Goal: Information Seeking & Learning: Learn about a topic

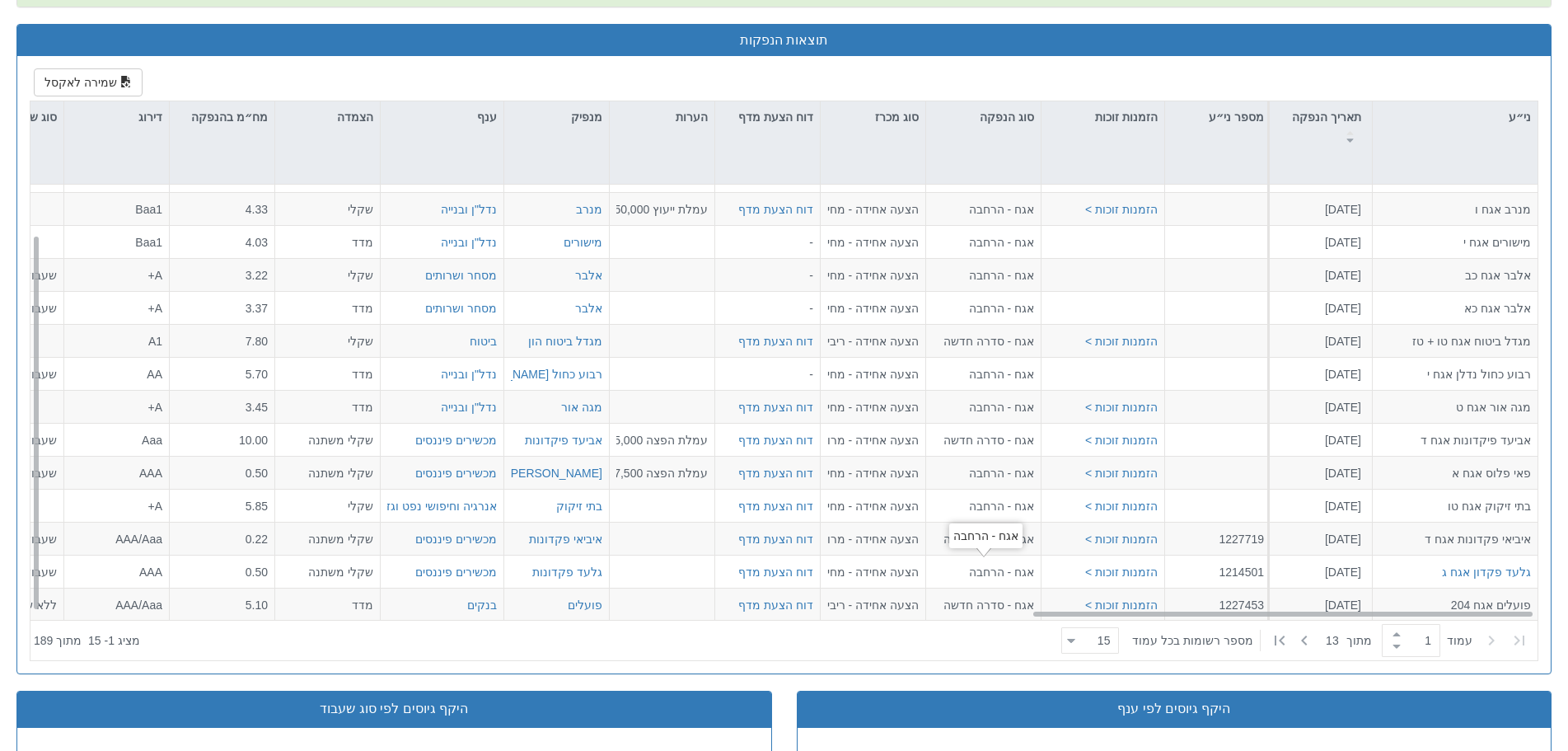
scroll to position [59, 3001]
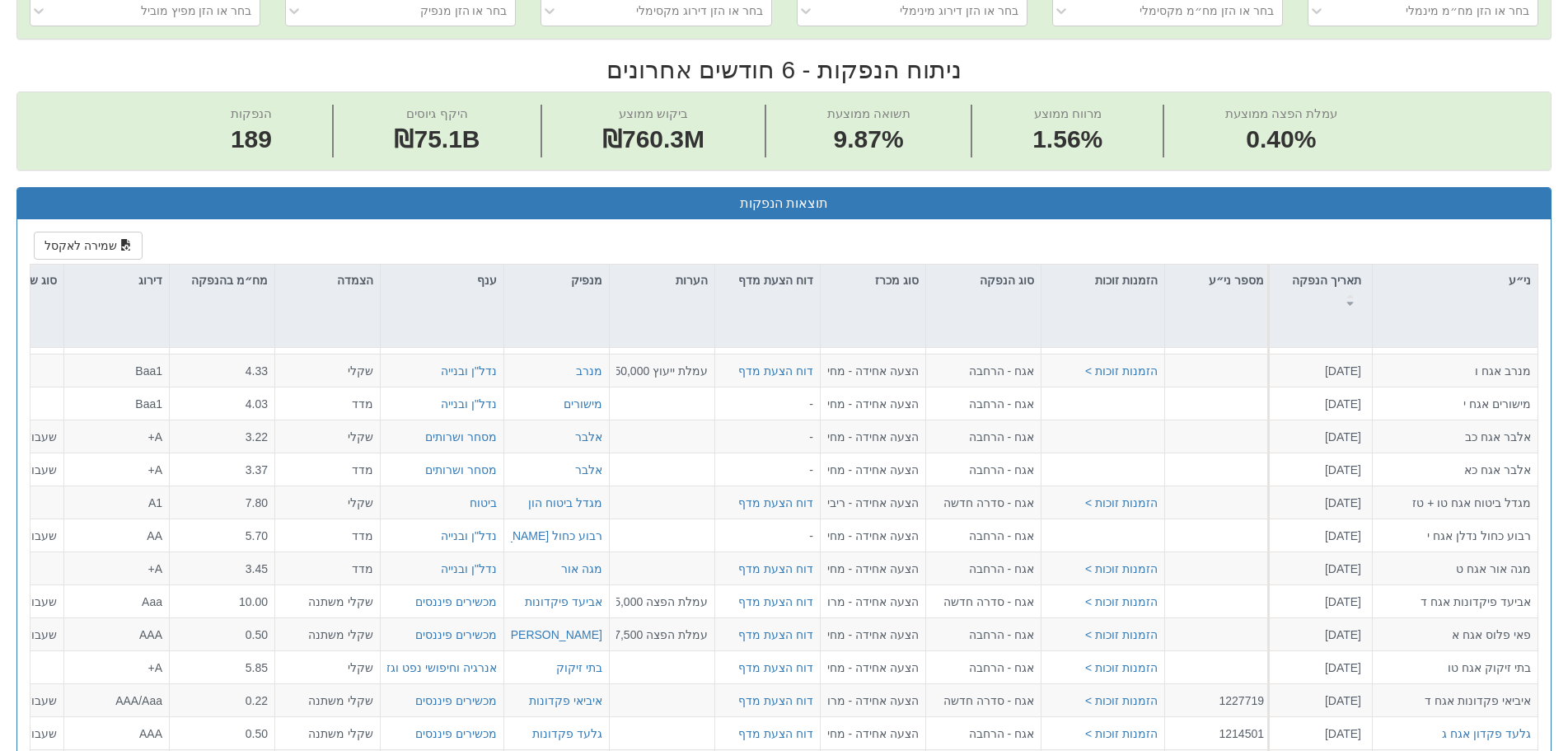
click at [1567, 742] on div "Toggle navigation מניות ואג״ח - החזקות בישראל מניות אג״ח מניות ואג״ח ✓ מניות דו…" at bounding box center [784, 548] width 1568 height 2247
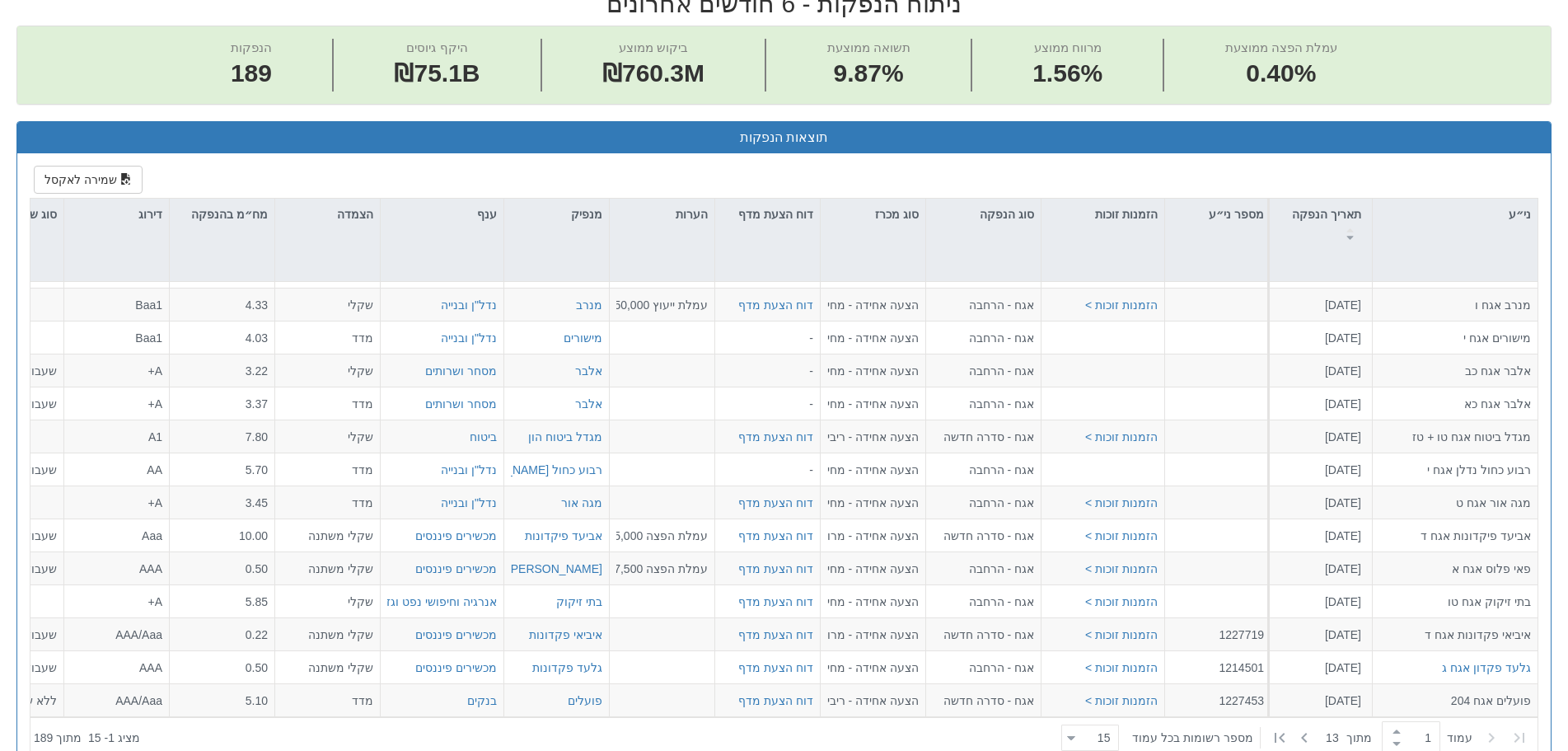
click at [1567, 741] on div "Toggle navigation מניות ואג״ח - החזקות בישראל מניות אג״ח מניות ואג״ח ✓ מניות דו…" at bounding box center [784, 482] width 1568 height 2247
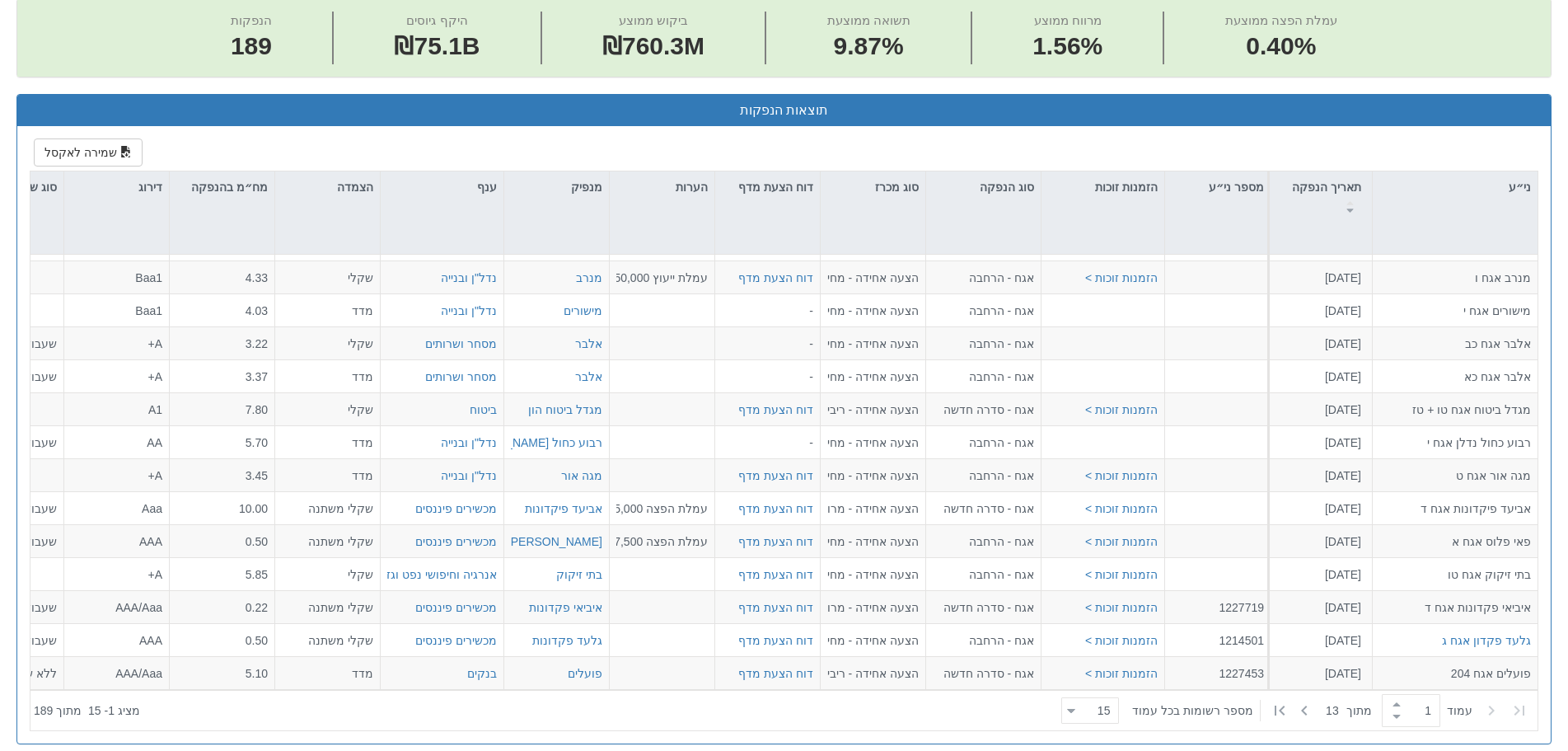
click at [1567, 747] on div "Toggle navigation מניות ואג״ח - החזקות בישראל מניות אג״ח מניות ואג״ח ✓ מניות דו…" at bounding box center [784, 455] width 1568 height 2247
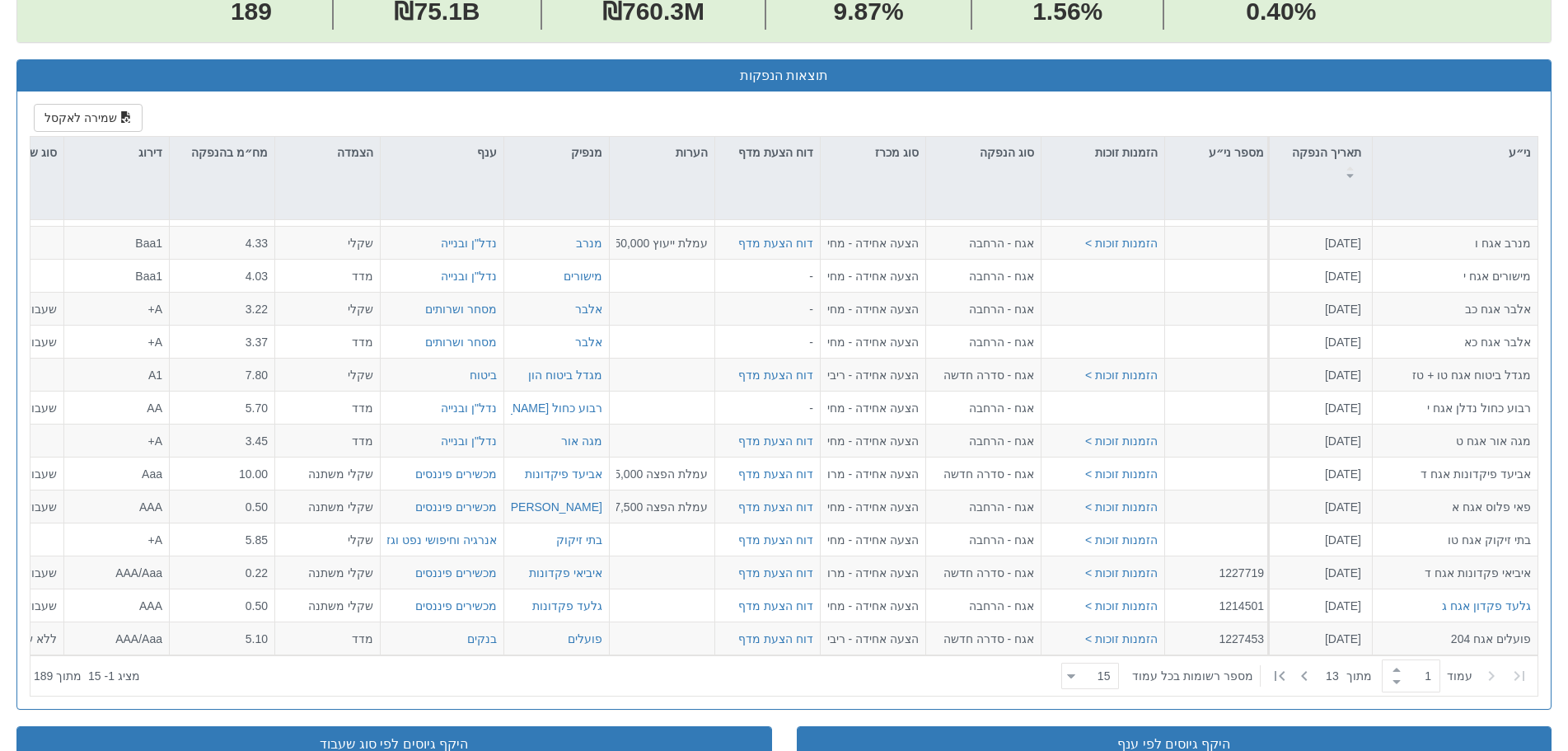
click at [1567, 745] on div "Toggle navigation מניות ואג״ח - החזקות בישראל מניות אג״ח מניות ואג״ח ✓ מניות דו…" at bounding box center [784, 420] width 1568 height 2247
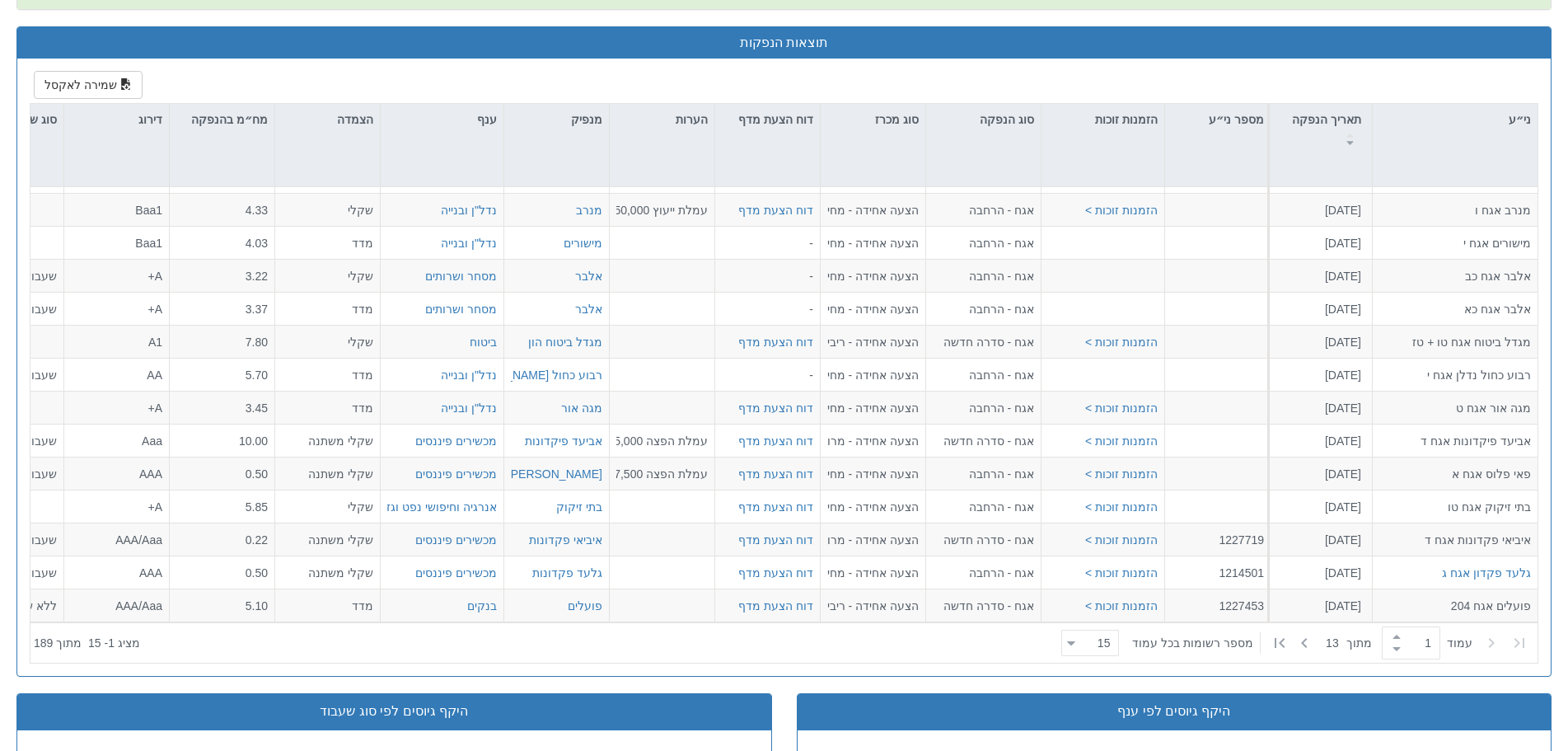
click at [1567, 746] on div "Toggle navigation מניות ואג״ח - החזקות בישראל מניות אג״ח מניות ואג״ח ✓ מניות דו…" at bounding box center [784, 387] width 1568 height 2247
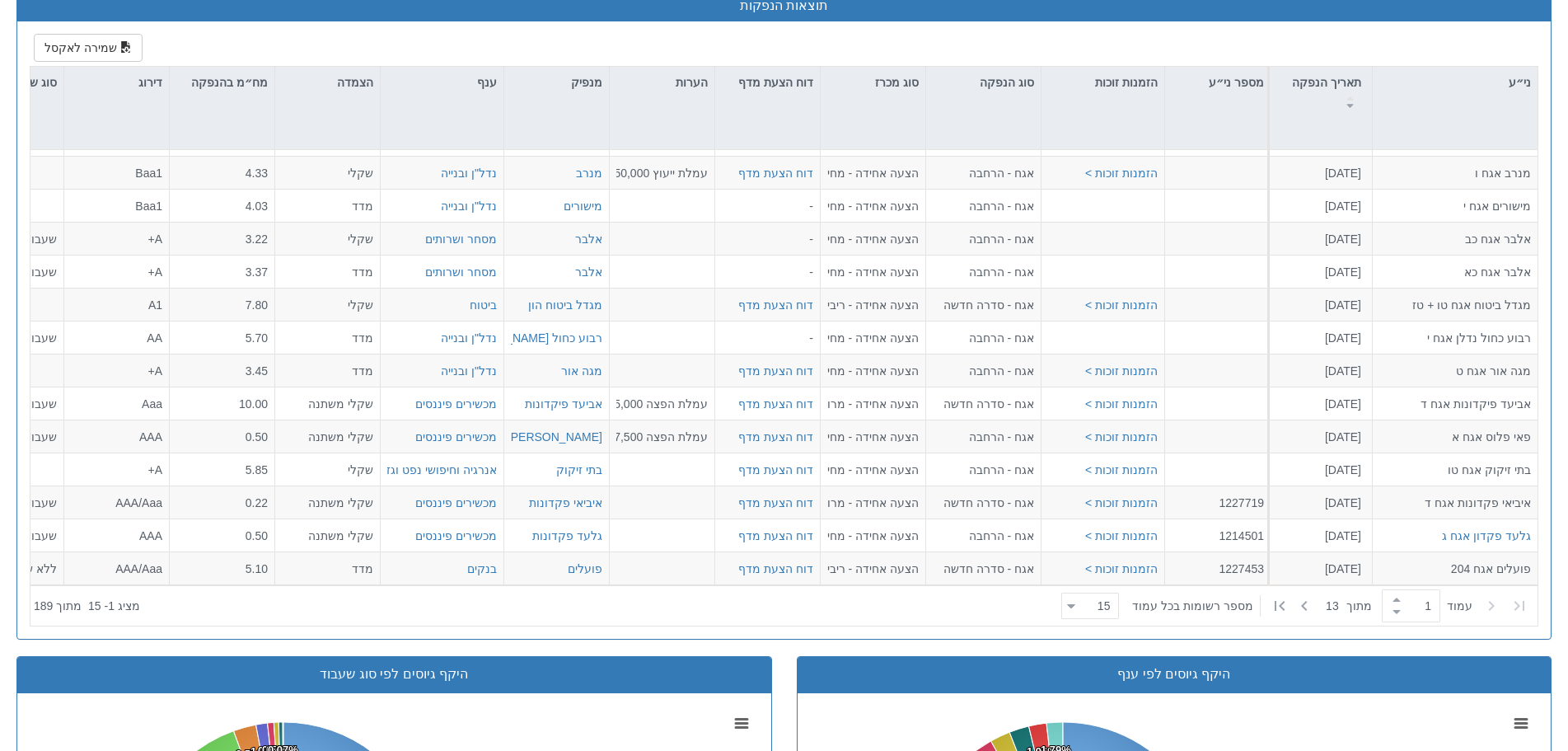
click at [1567, 742] on div "Toggle navigation מניות ואג״ח - החזקות בישראל מניות אג״ח מניות ואג״ח ✓ מניות דו…" at bounding box center [784, 350] width 1568 height 2247
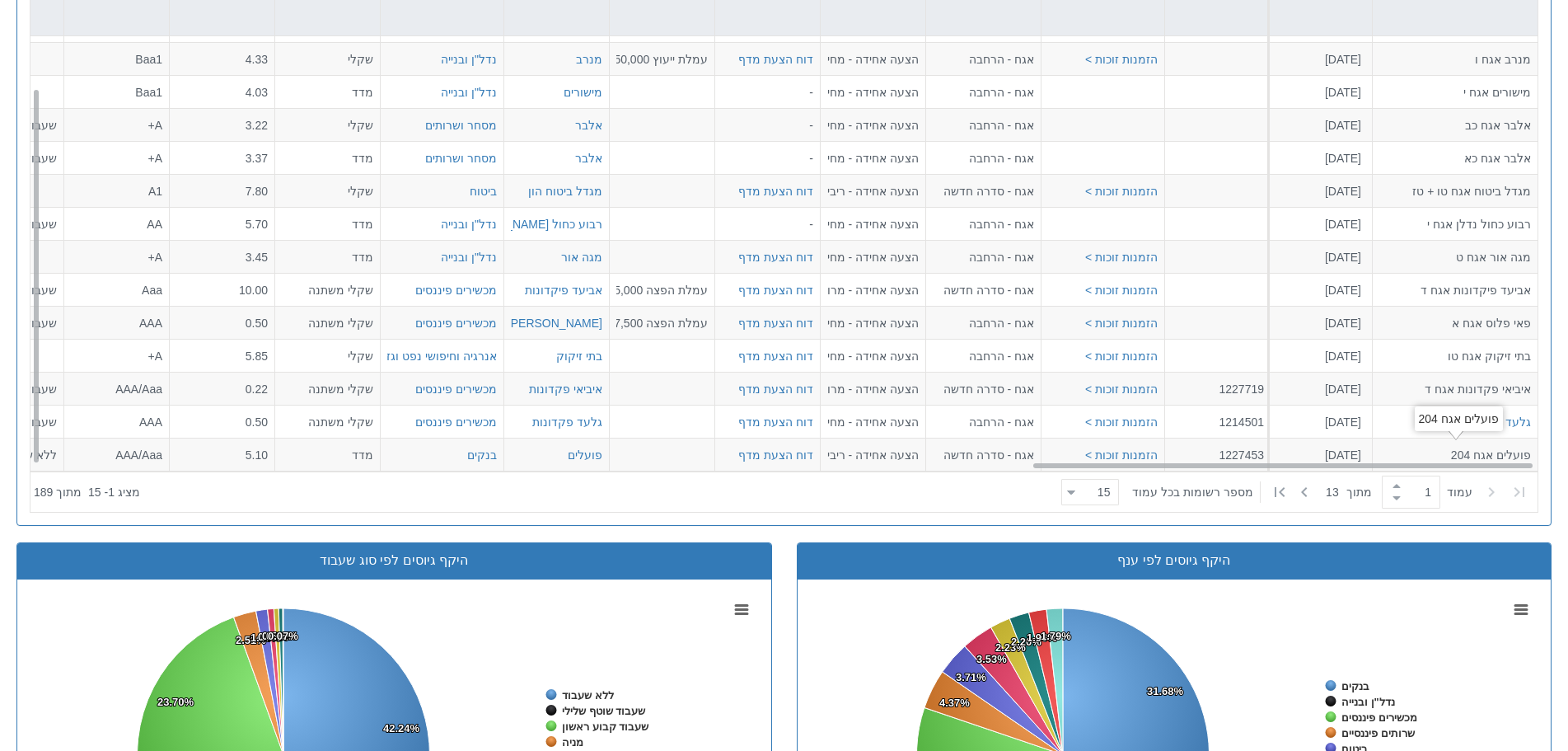
scroll to position [887, 0]
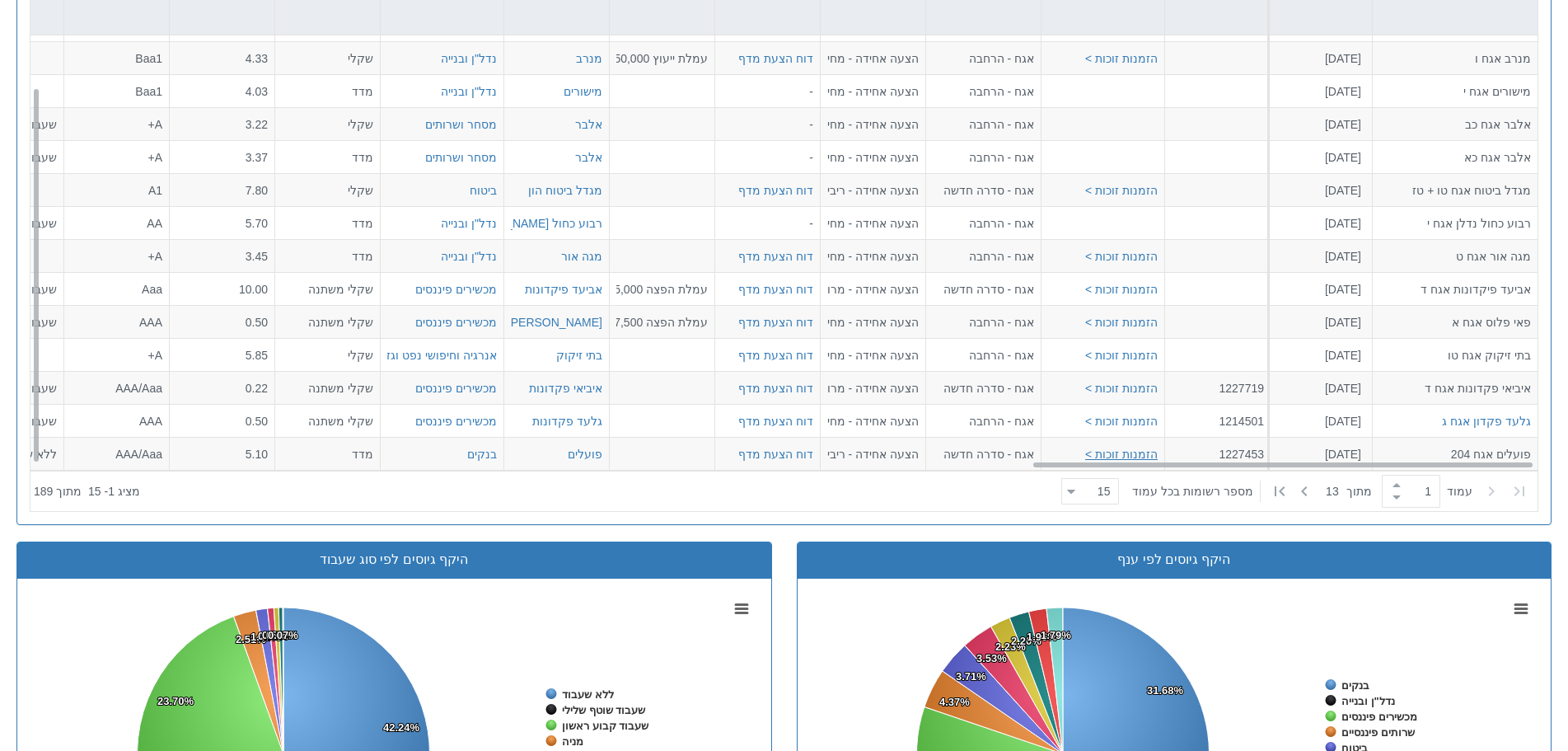
click at [1111, 448] on button "הזמנות זוכות >" at bounding box center [1121, 454] width 72 height 17
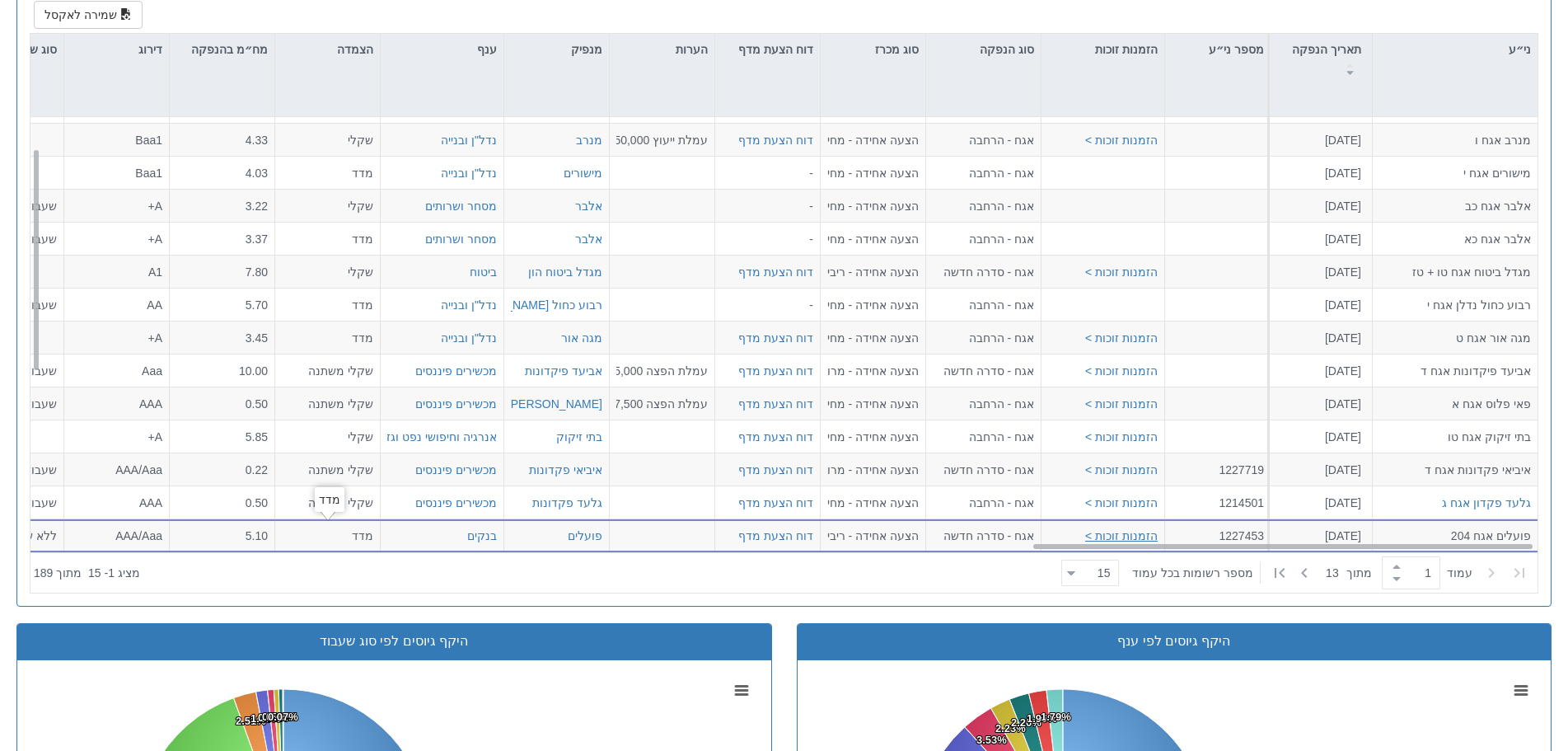
scroll to position [806, 0]
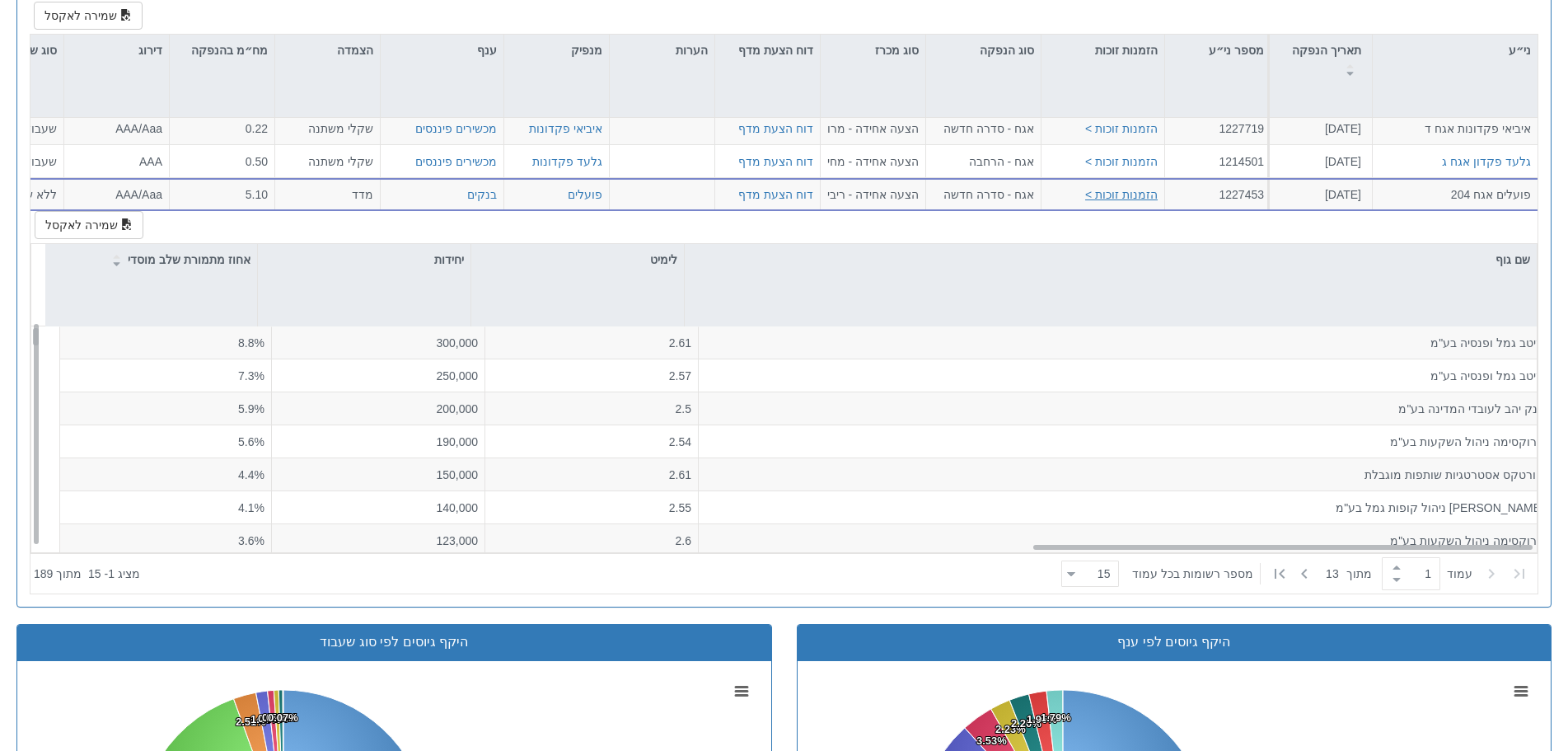
click at [1109, 186] on button "הזמנות זוכות >" at bounding box center [1121, 194] width 72 height 17
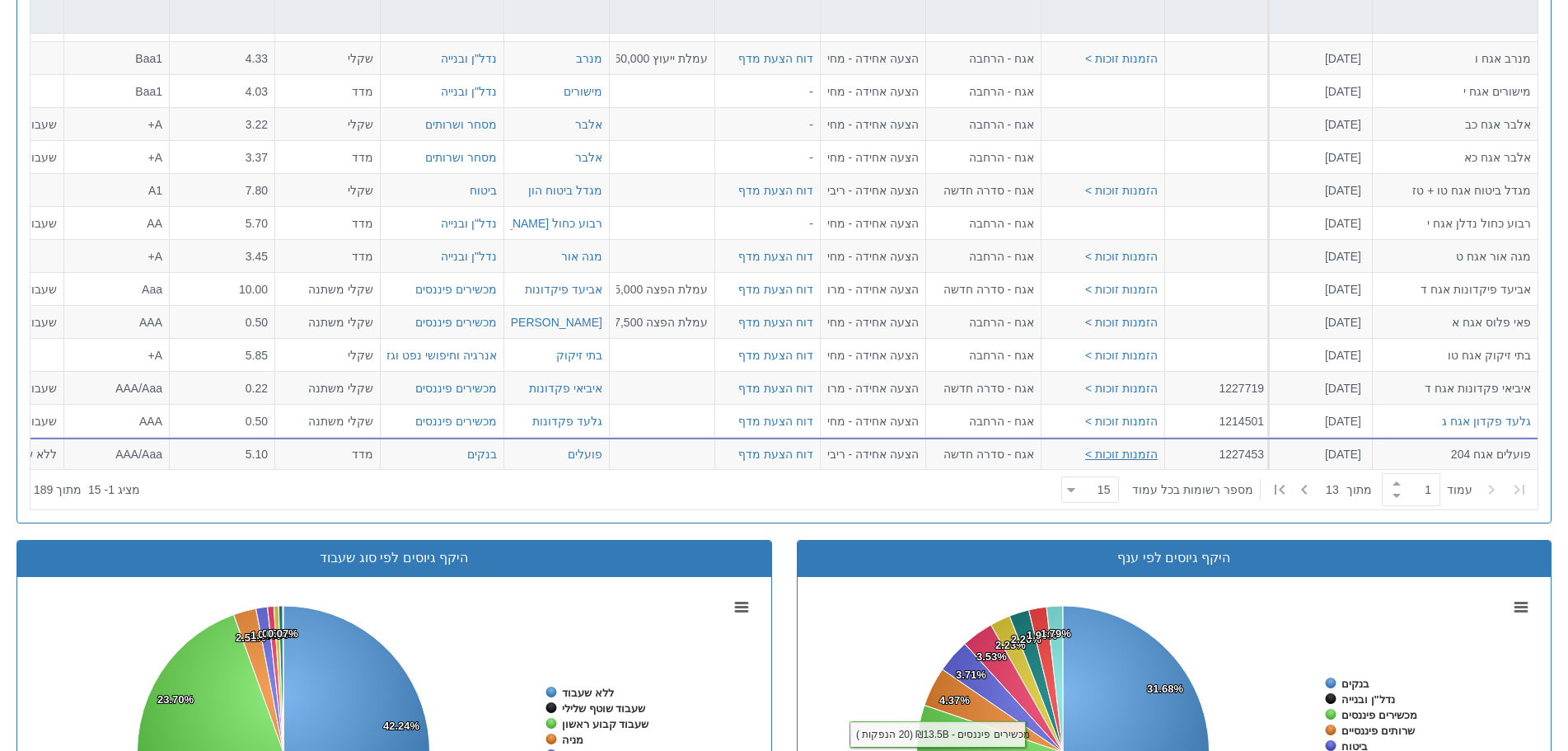
scroll to position [887, 0]
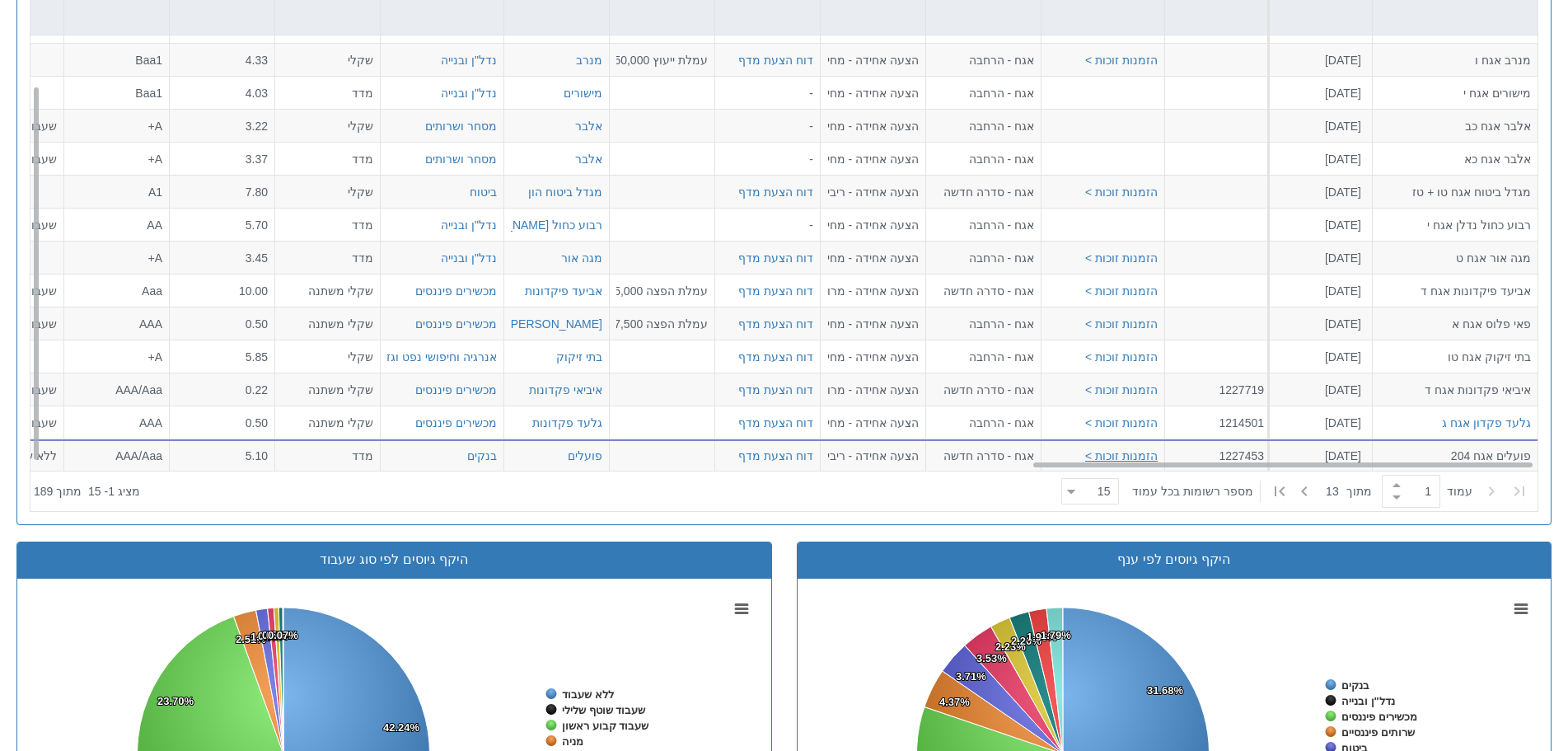
click at [1126, 448] on button "הזמנות זוכות >" at bounding box center [1121, 456] width 72 height 17
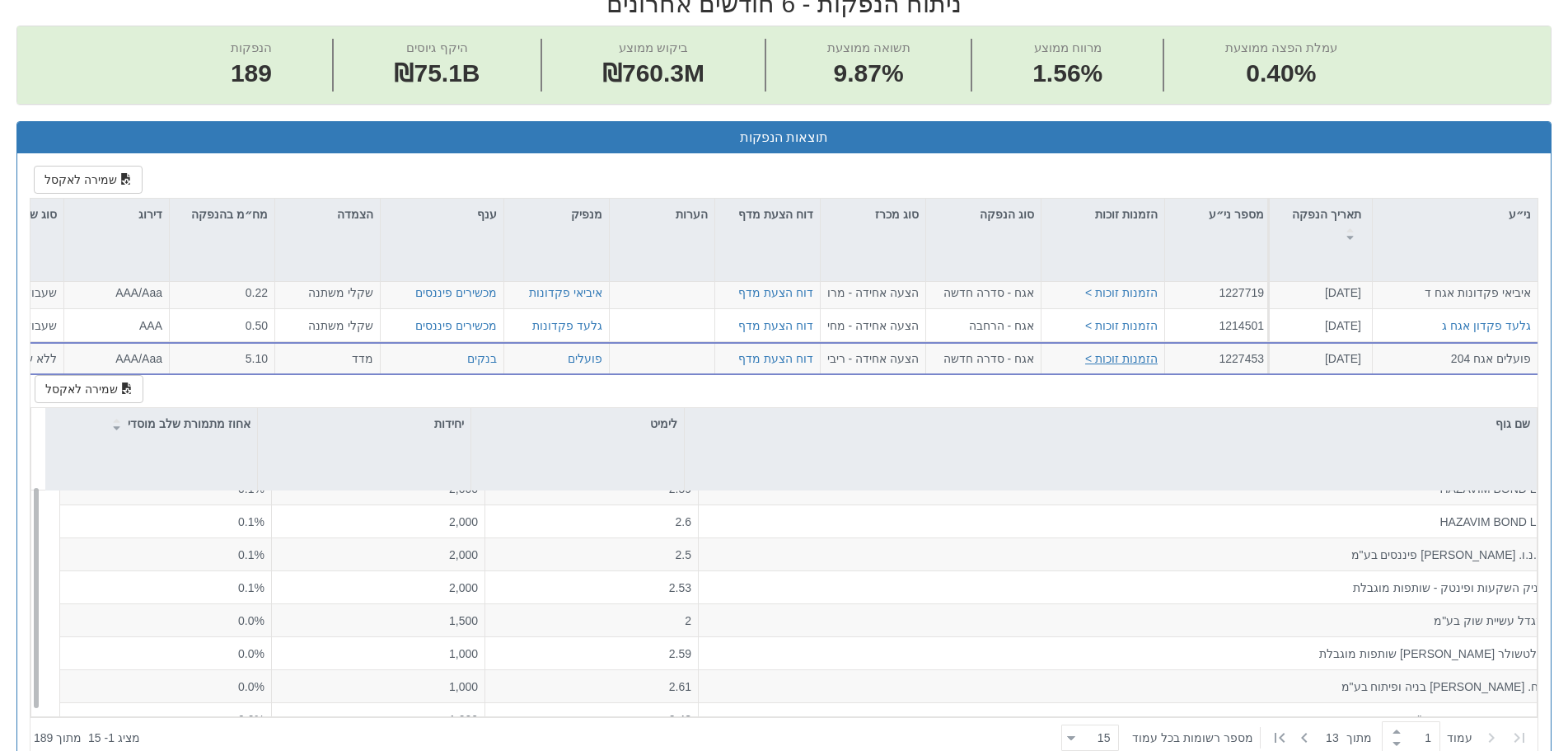
scroll to position [19, 0]
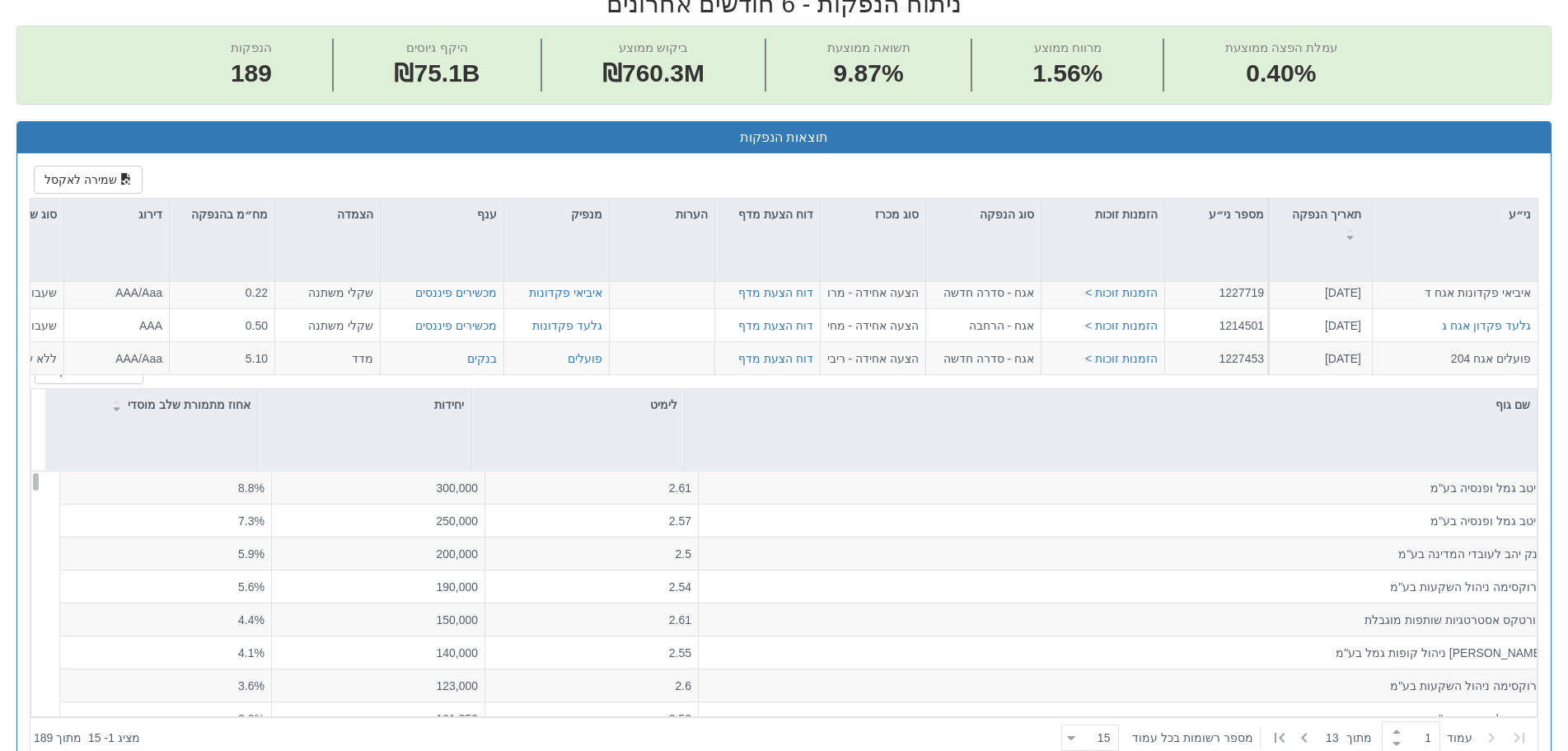
click at [1567, 739] on div "Toggle navigation מניות ואג״ח - החזקות בישראל מניות אג״ח מניות ואג״ח ✓ מניות דו…" at bounding box center [784, 482] width 1568 height 2247
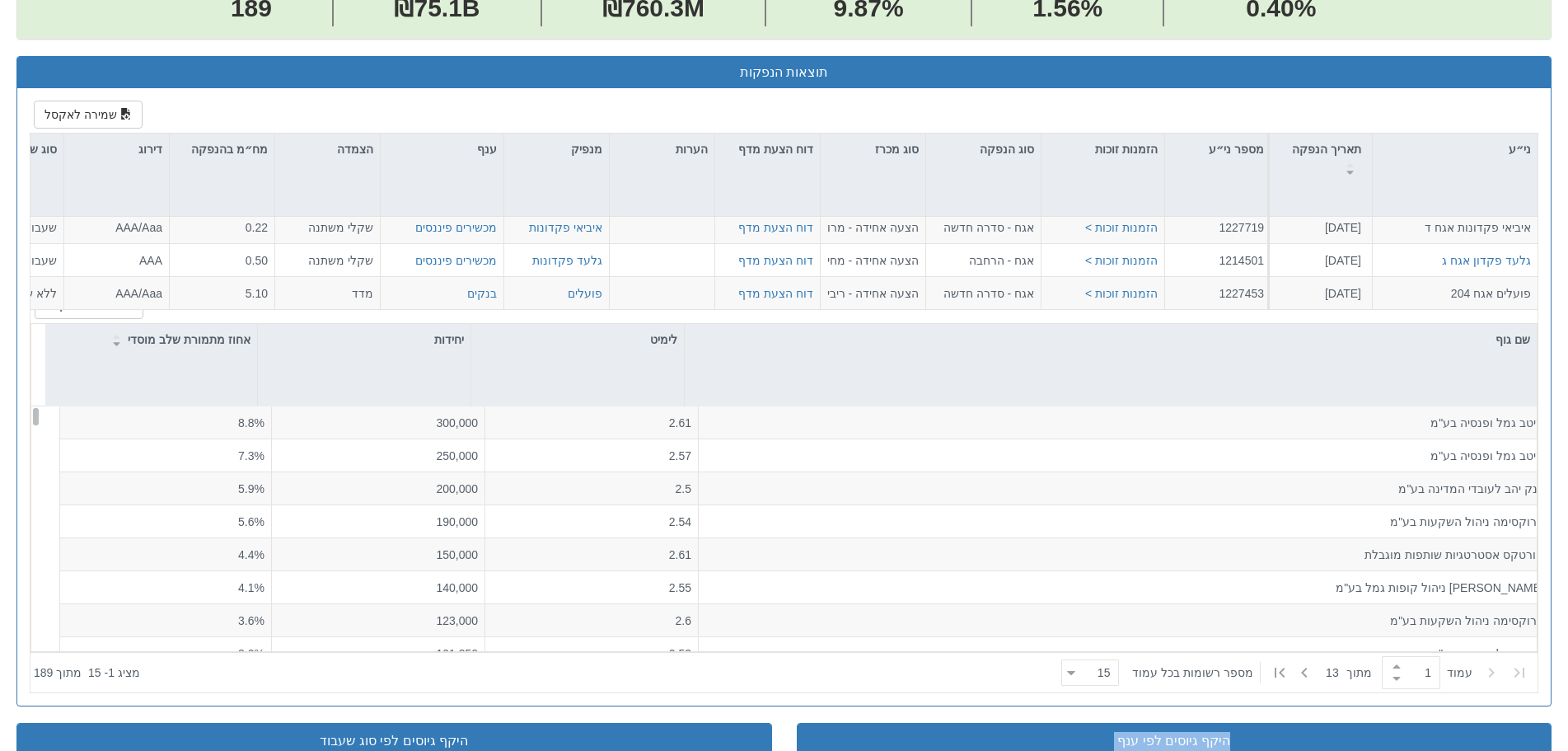
click at [1567, 740] on div "Toggle navigation מניות ואג״ח - החזקות בישראל מניות אג״ח מניות ואג״ח ✓ מניות דו…" at bounding box center [784, 417] width 1568 height 2247
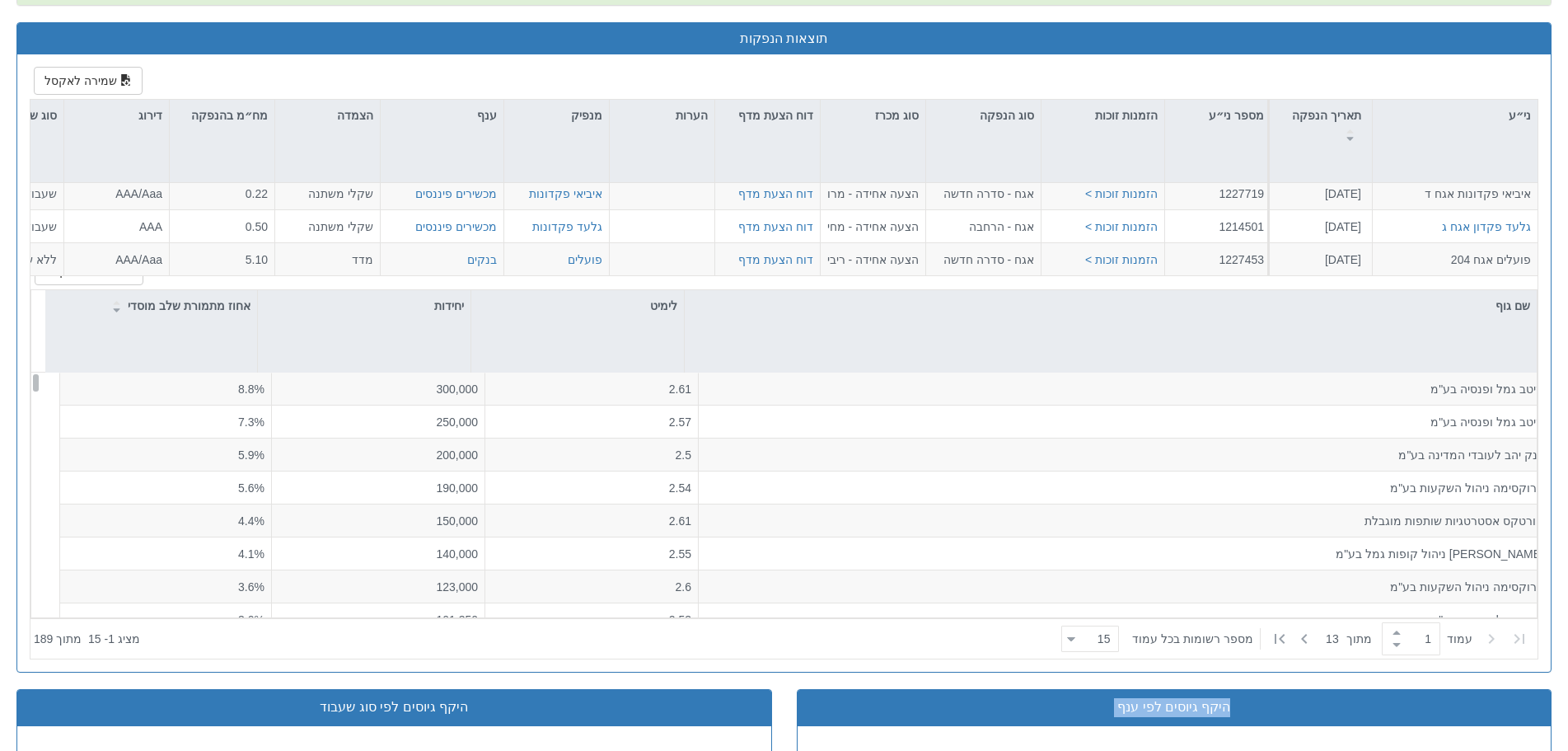
click at [1567, 740] on div "Toggle navigation מניות ואג״ח - החזקות בישראל מניות אג״ח מניות ואג״ח ✓ מניות דו…" at bounding box center [784, 383] width 1568 height 2247
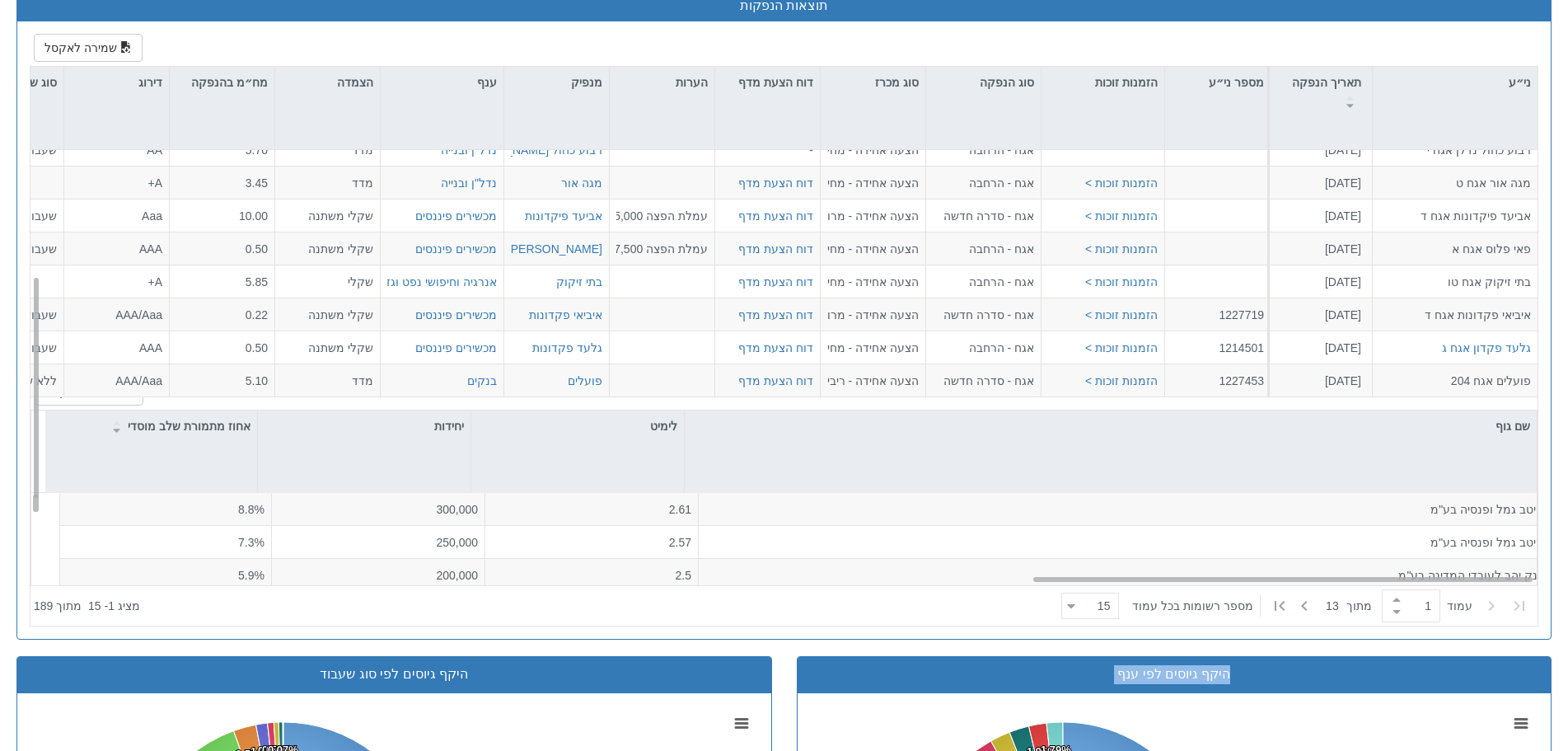
scroll to position [0, 0]
click at [1567, 746] on div "Toggle navigation מניות ואג״ח - החזקות בישראל מניות אג״ח מניות ואג״ח ✓ מניות דו…" at bounding box center [784, 350] width 1568 height 2247
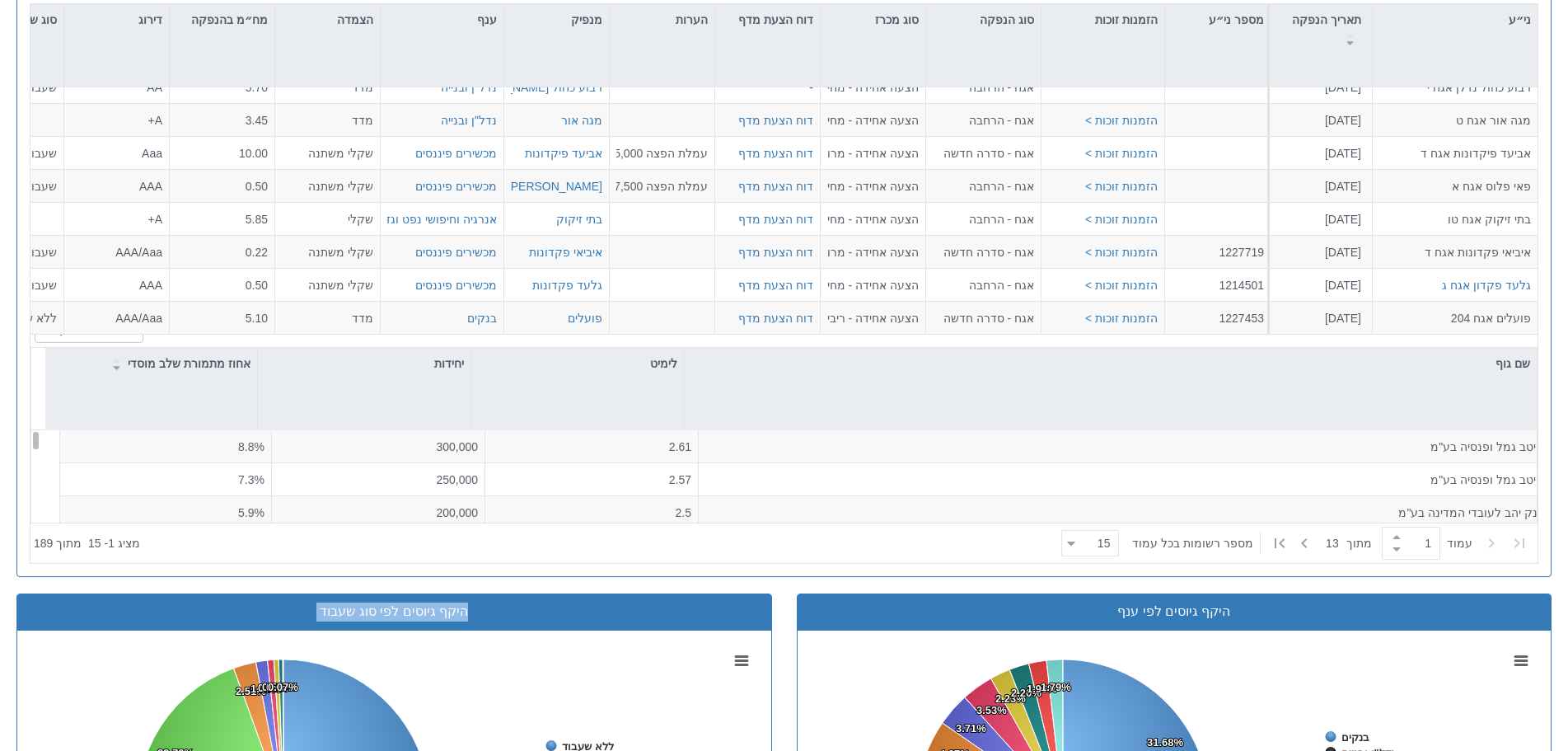
click at [1567, 750] on div "Toggle navigation מניות ואג״ח - החזקות בישראל מניות אג״ח מניות ואג״ח ✓ מניות דו…" at bounding box center [784, 288] width 1568 height 2247
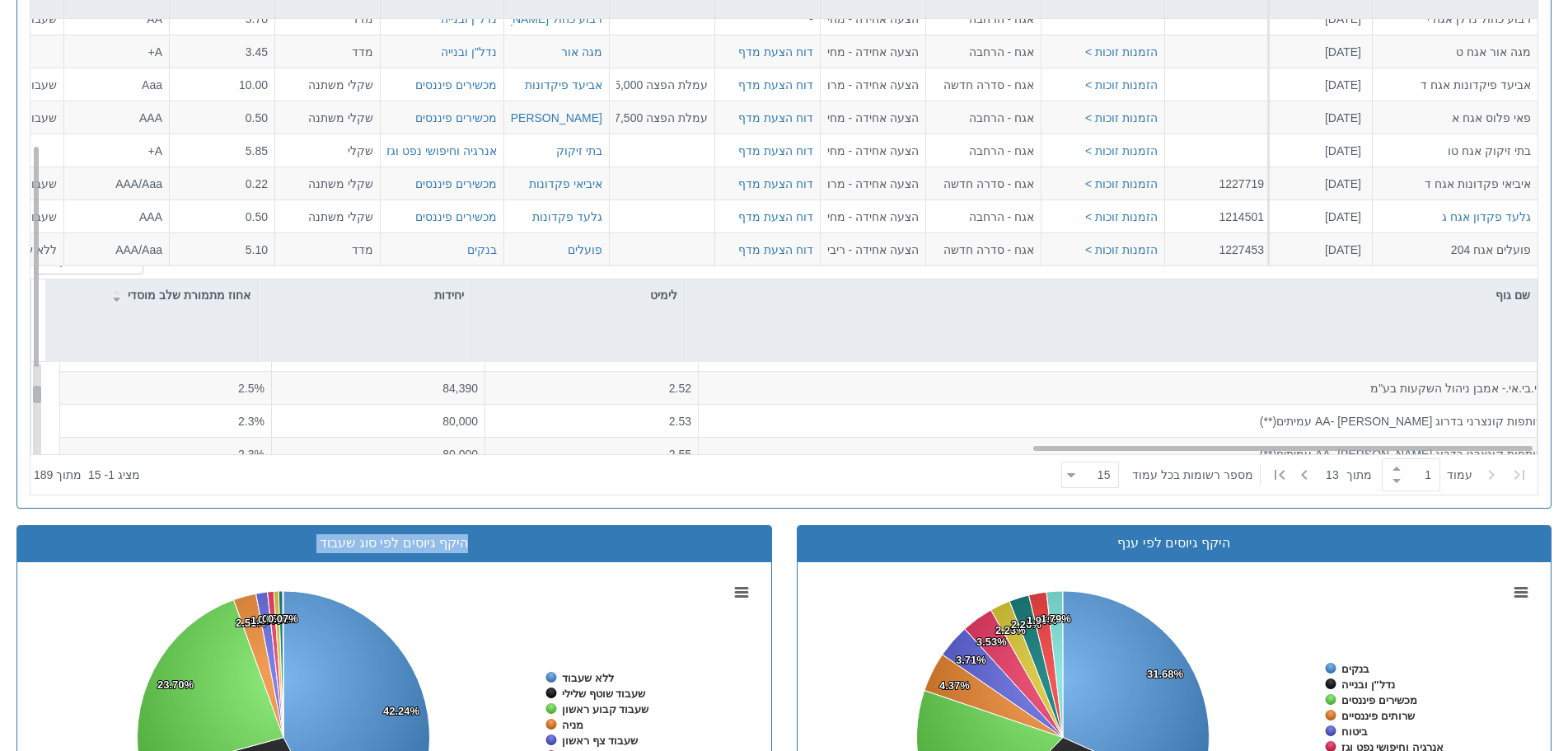
drag, startPoint x: 48, startPoint y: 393, endPoint x: 148, endPoint y: 393, distance: 100.0
click at [148, 403] on div "א-טו-זד פיננסים בע"מ 2.55 75,000 2.2% שותפות קונצרני בדרוג AA- הפניקס עמיתים(**…" at bounding box center [784, 484] width 1505 height 245
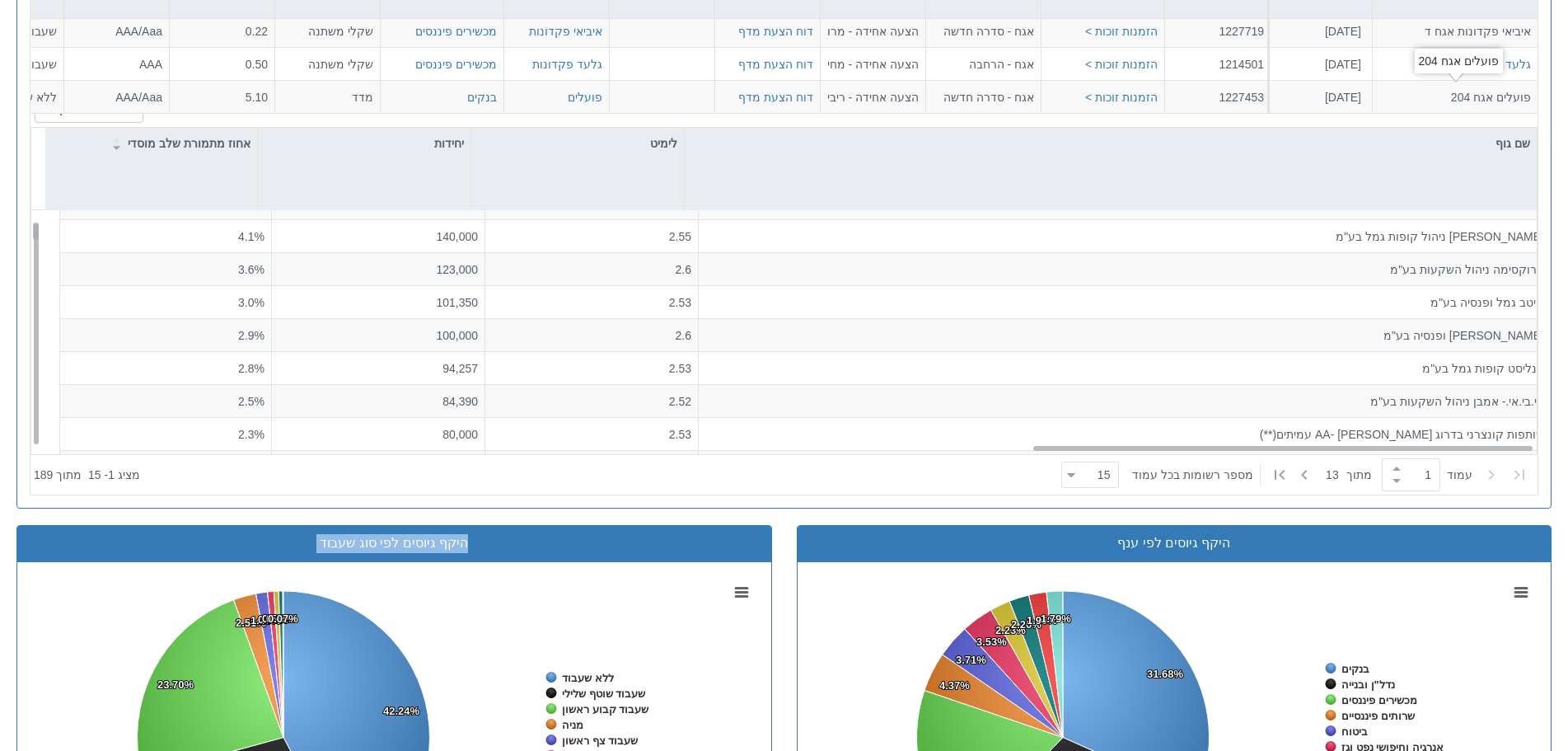
click at [1384, 98] on div "פועלים אגח 204" at bounding box center [1455, 97] width 151 height 17
click at [1429, 97] on div "פועלים אגח 204" at bounding box center [1455, 95] width 151 height 17
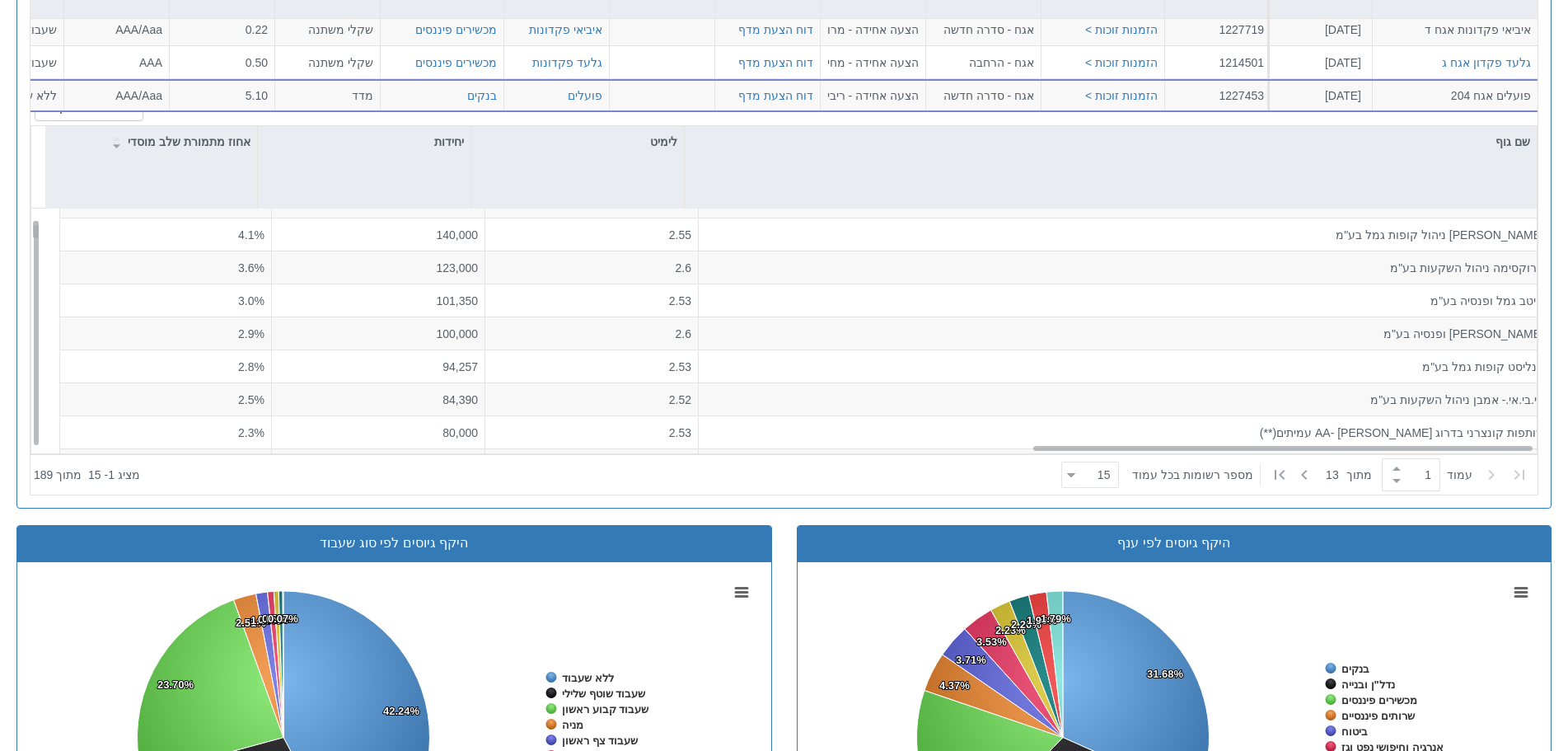
click at [1401, 55] on div "גלעד פקדון אגח ג" at bounding box center [1455, 62] width 151 height 17
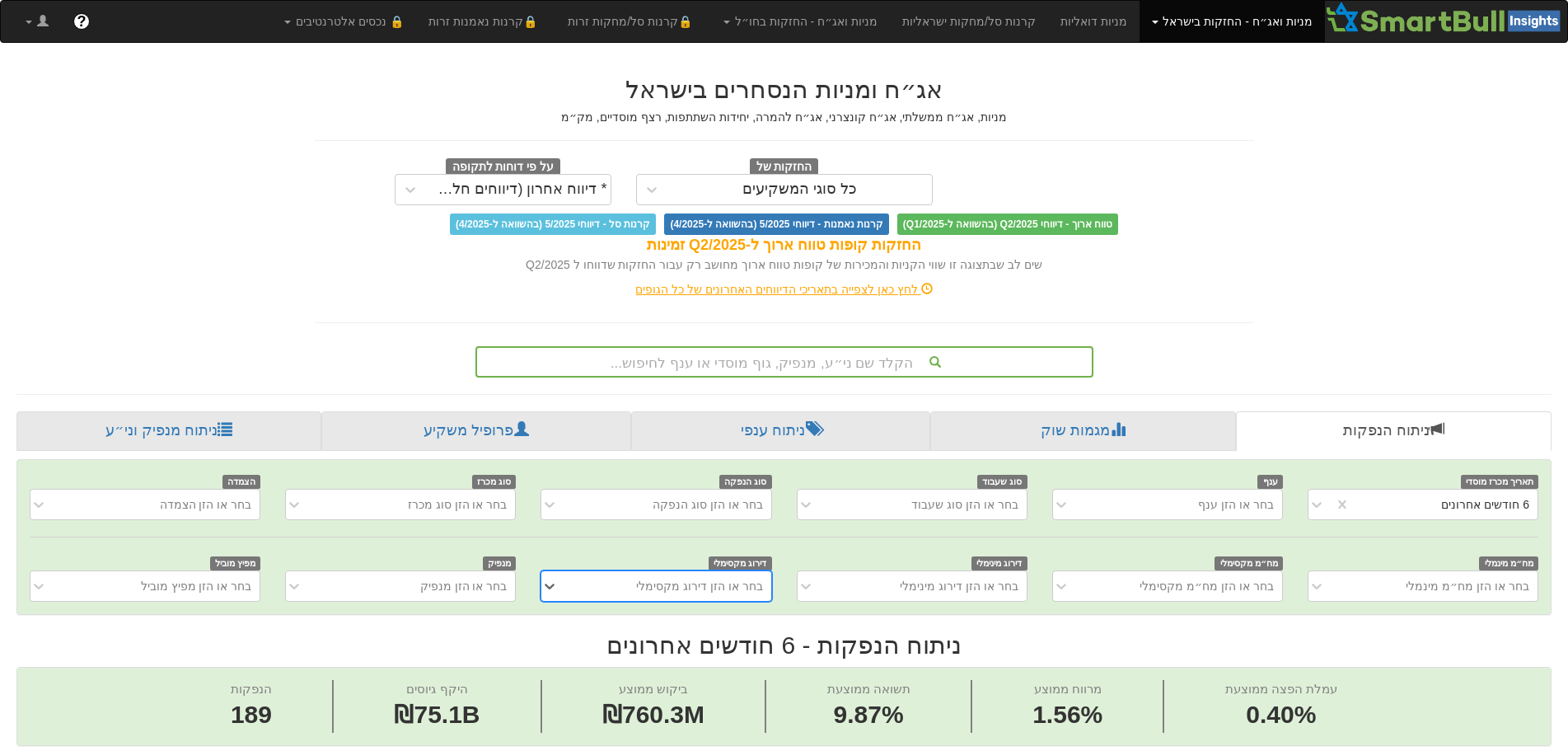
click at [893, 348] on div "הקלד שם ני״ע, מנפיק, גוף מוסדי או ענף לחיפוש..." at bounding box center [784, 362] width 614 height 28
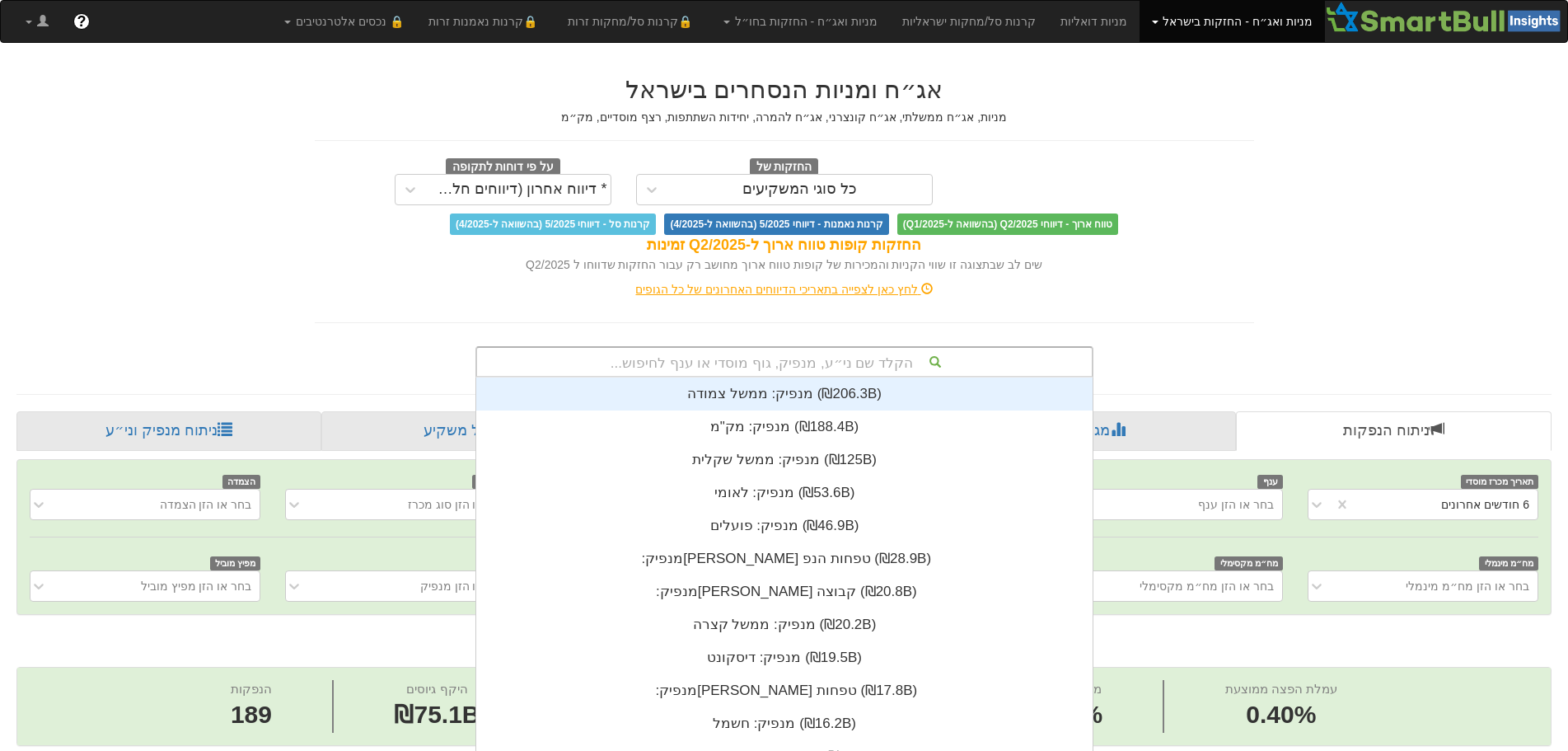
click at [890, 348] on div "הקלד שם ני״ע, מנפיק, גוף מוסדי או ענף לחיפוש..." at bounding box center [784, 362] width 614 height 28
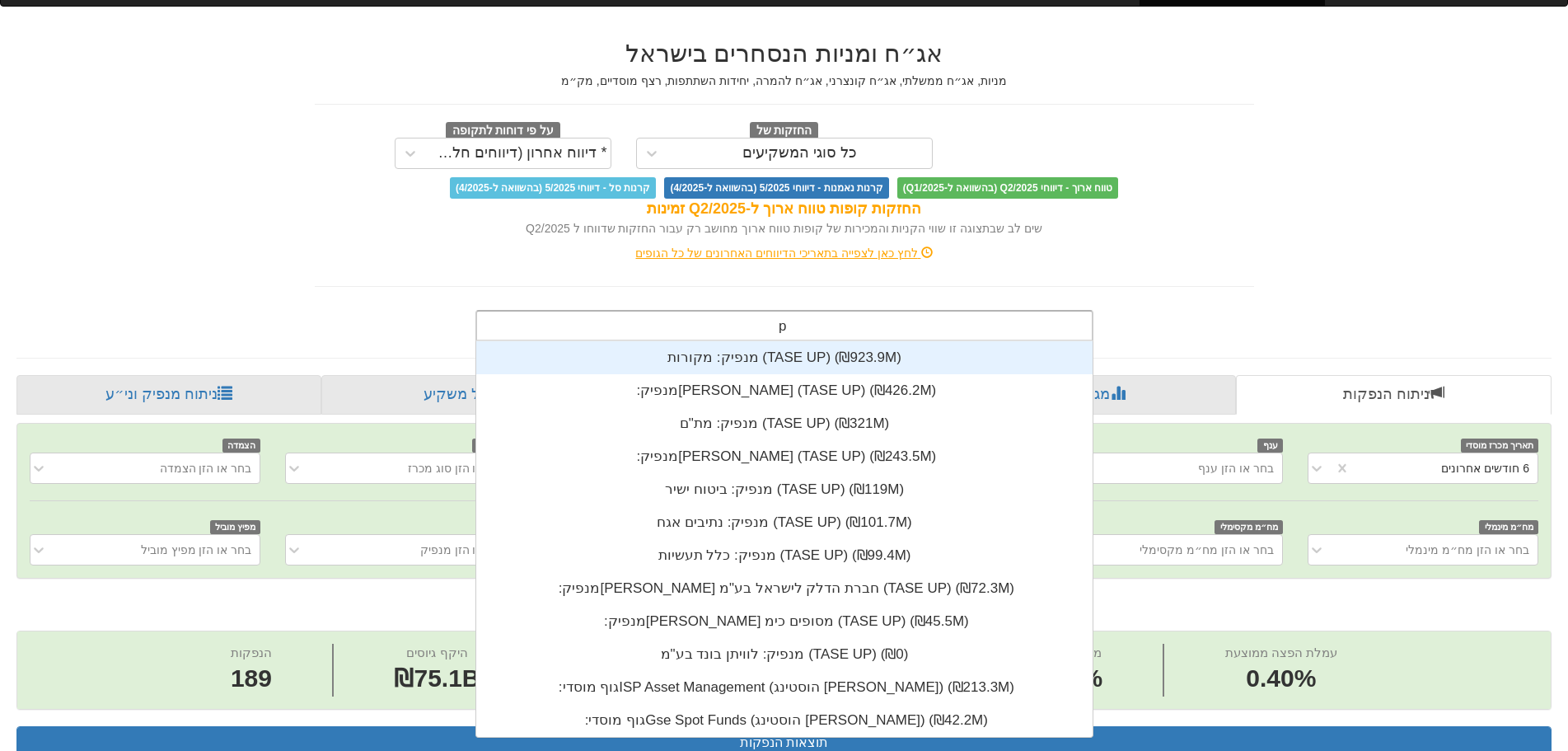
scroll to position [396, 0]
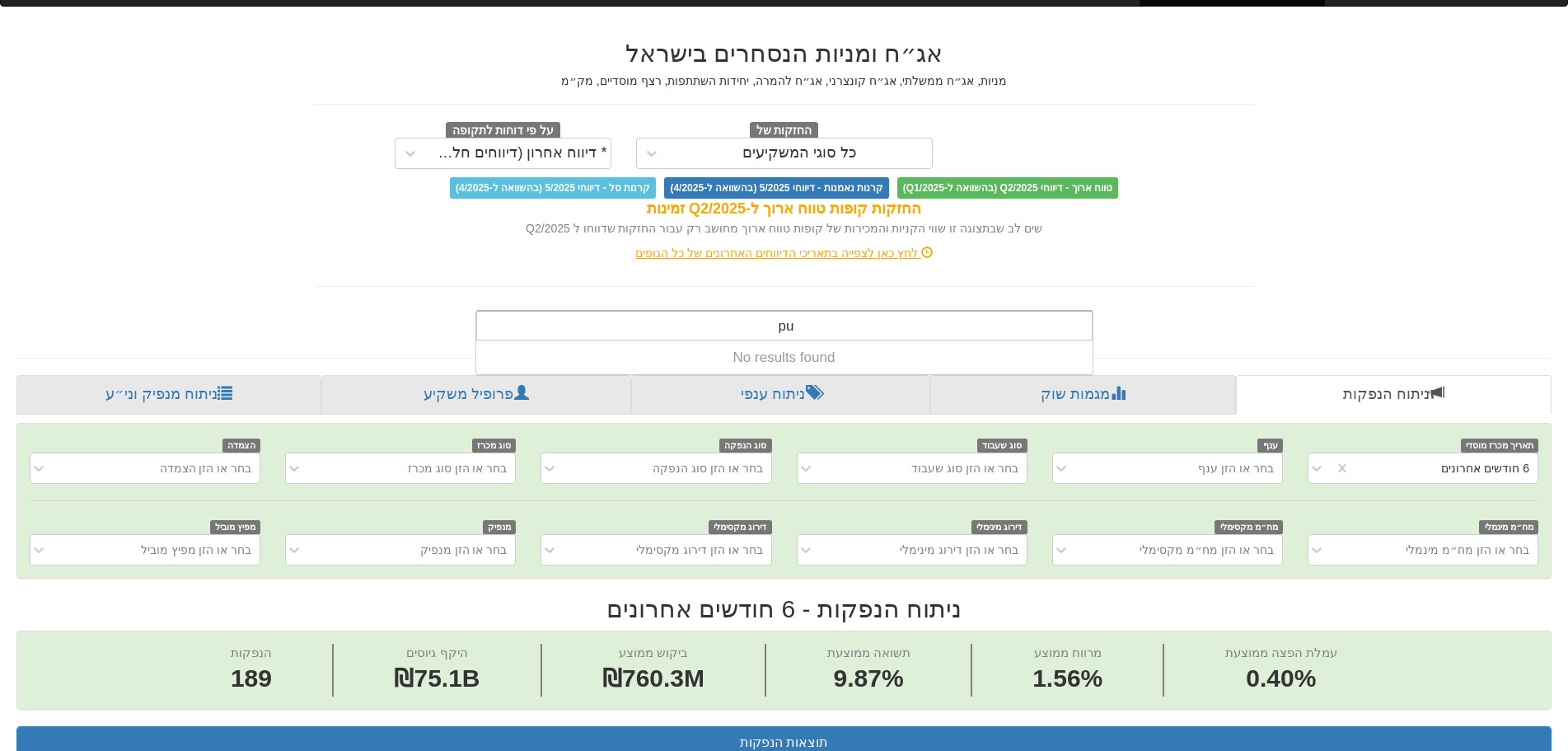
type input "p"
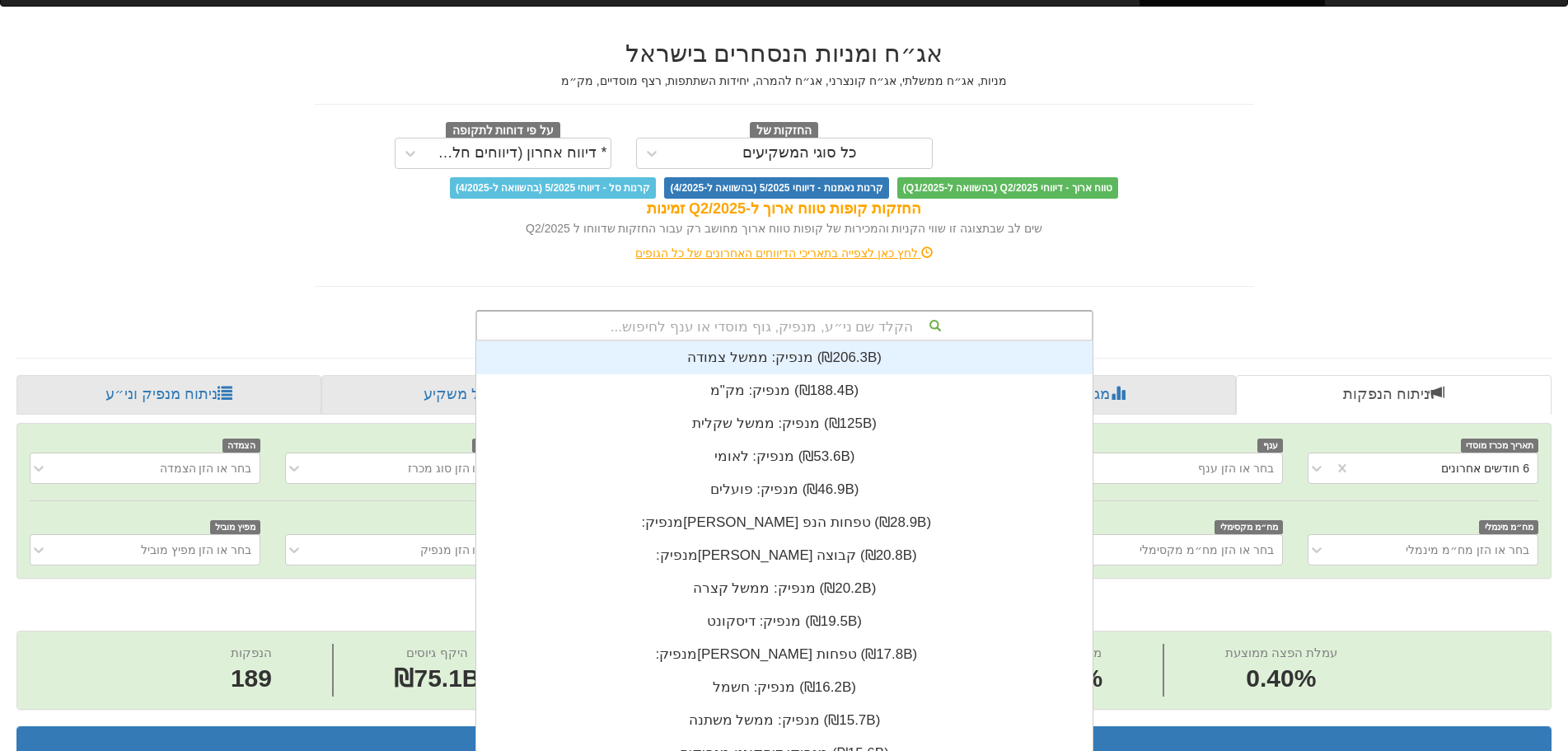
scroll to position [15, 0]
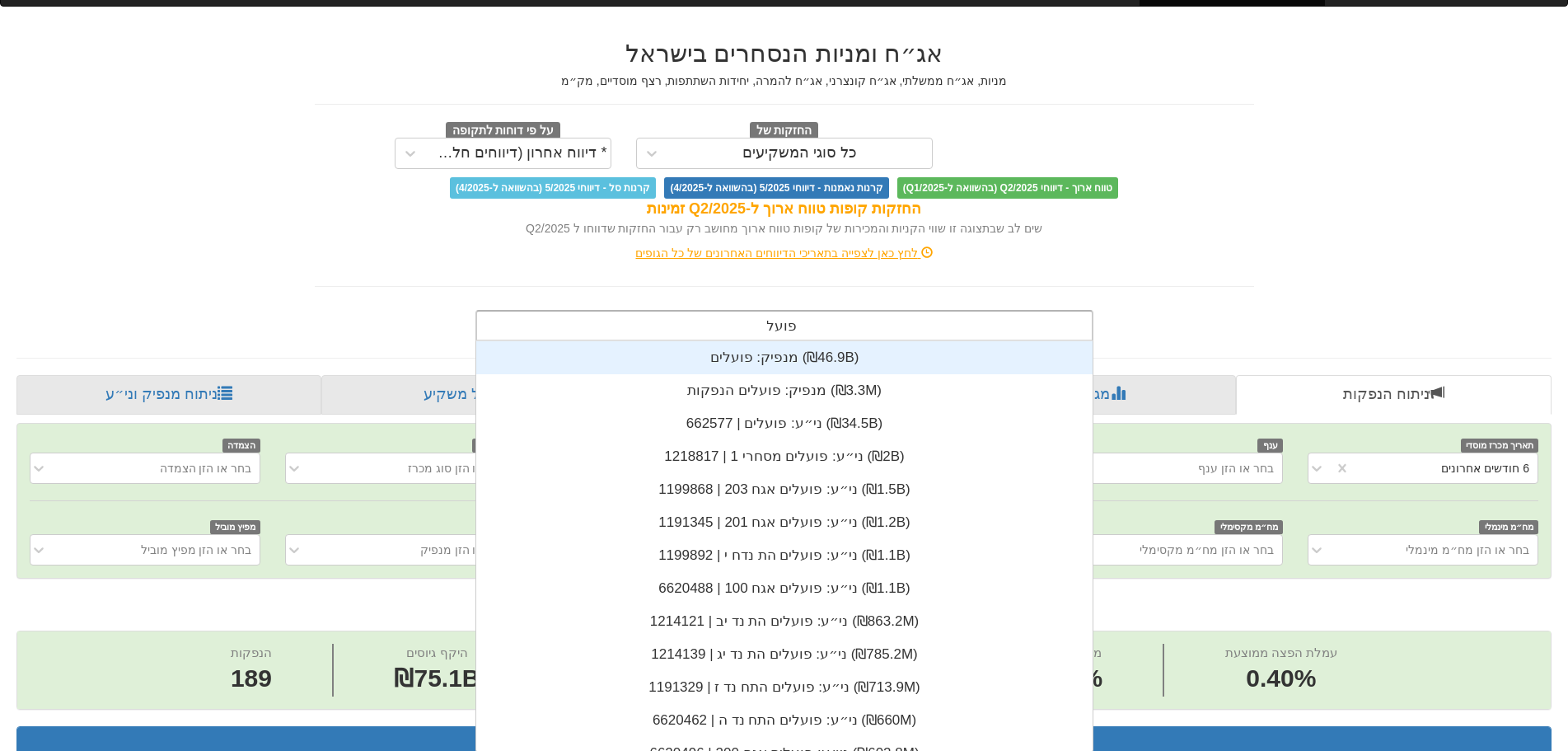
type input "פועלים"
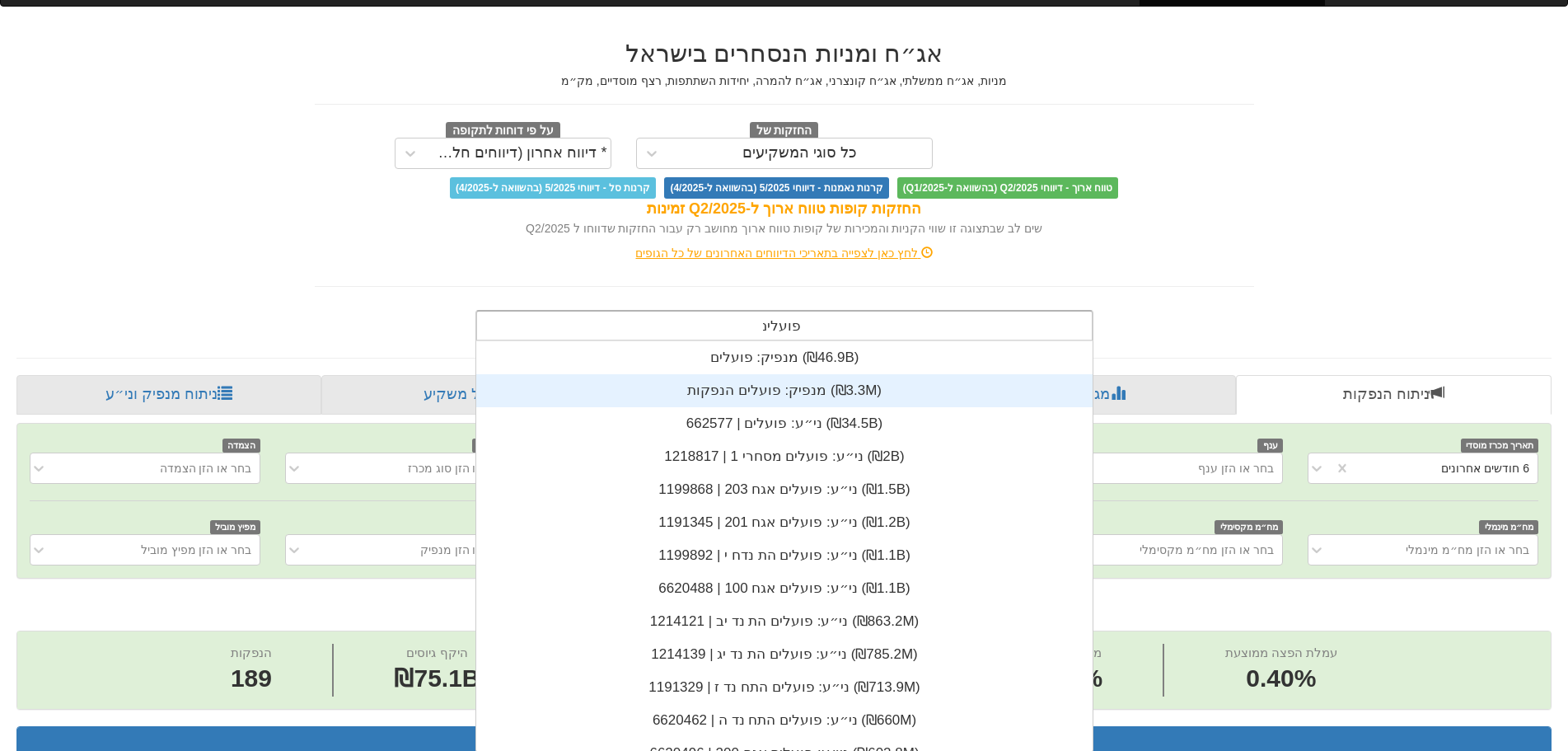
click at [753, 389] on div "מנפיק: ‏פועלים הנפקות ‎(₪3.3M)‎" at bounding box center [784, 390] width 616 height 33
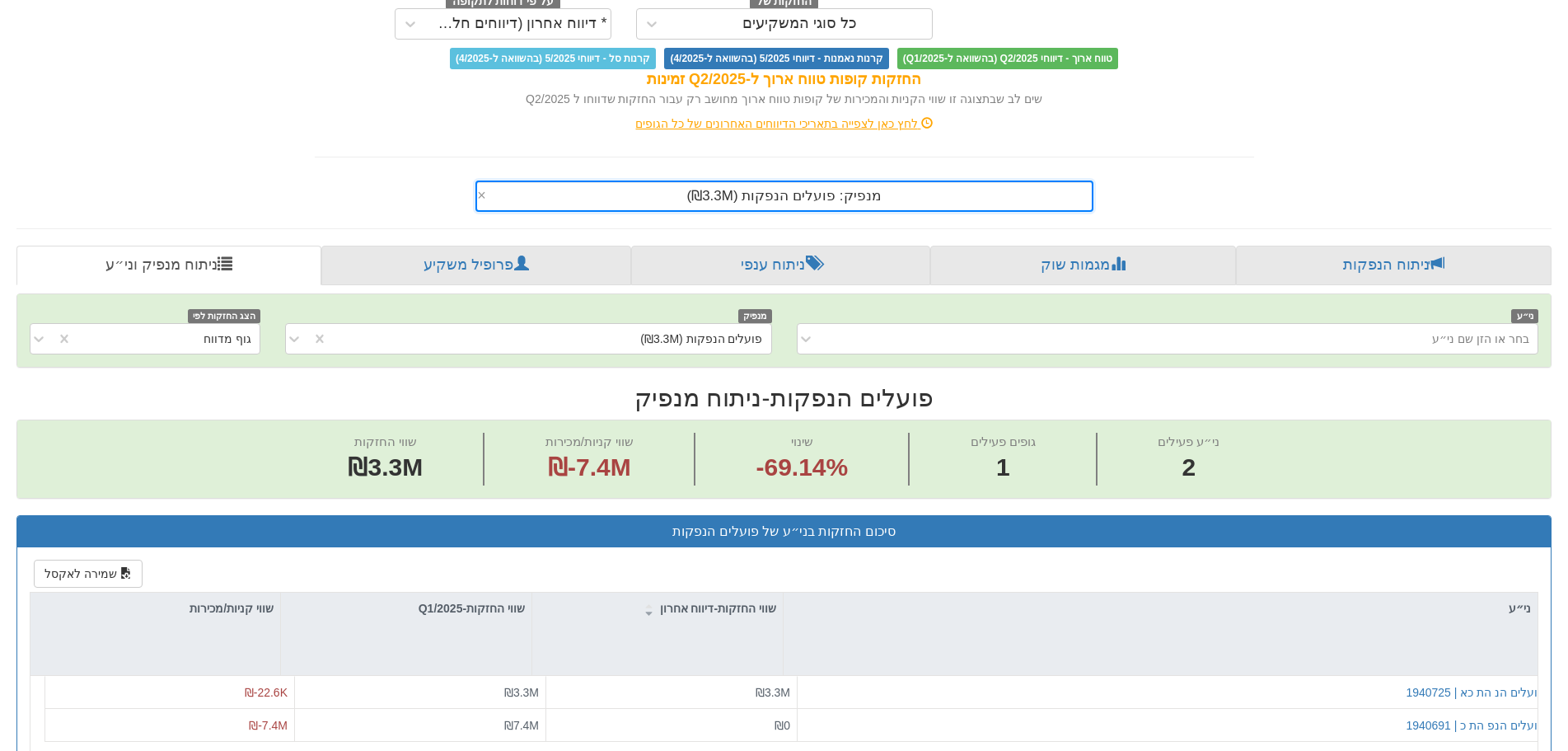
scroll to position [164, 0]
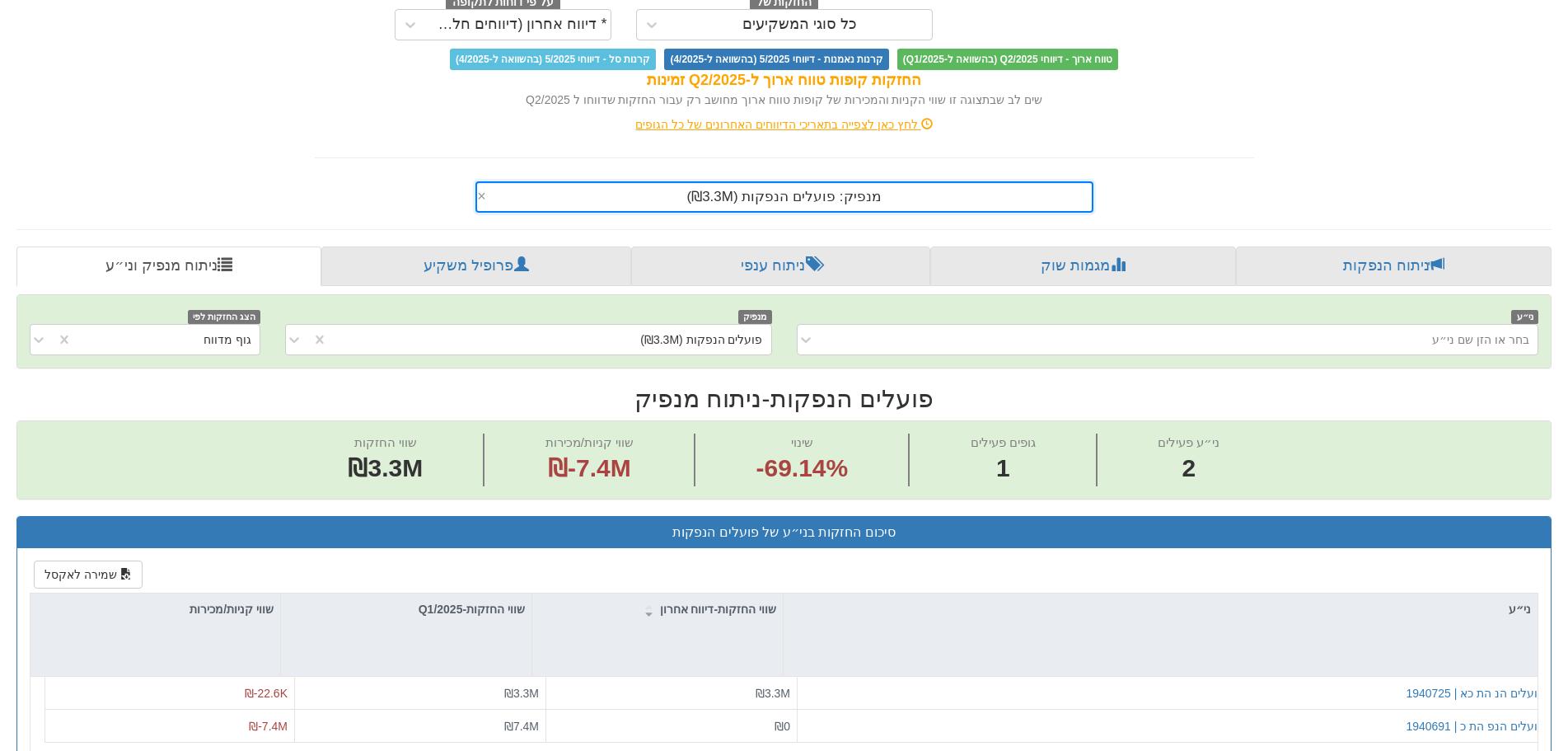
click at [544, 199] on div "מנפיק: ‏פועלים הנפקות ‎(₪3.3M)‎" at bounding box center [784, 197] width 614 height 28
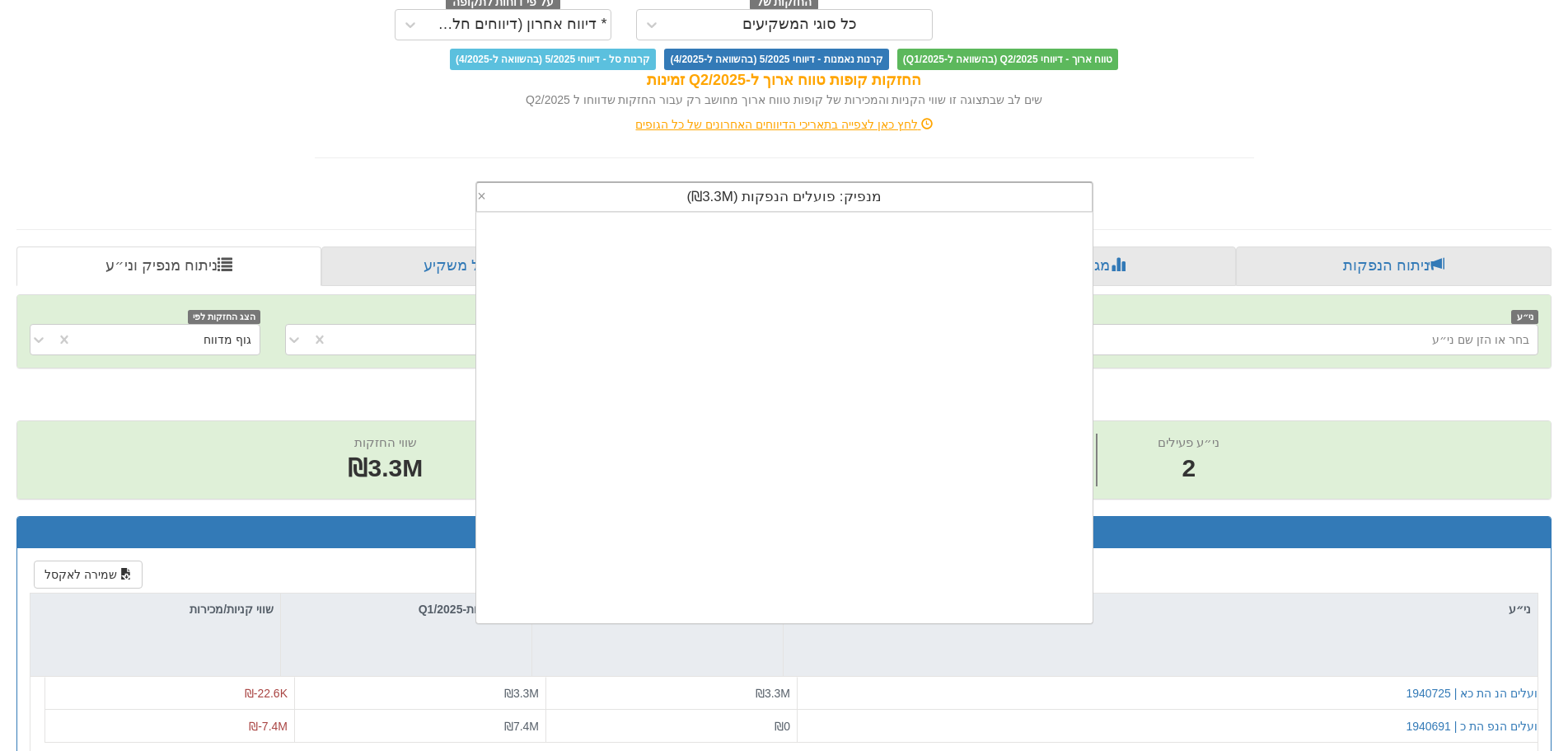
scroll to position [411, 0]
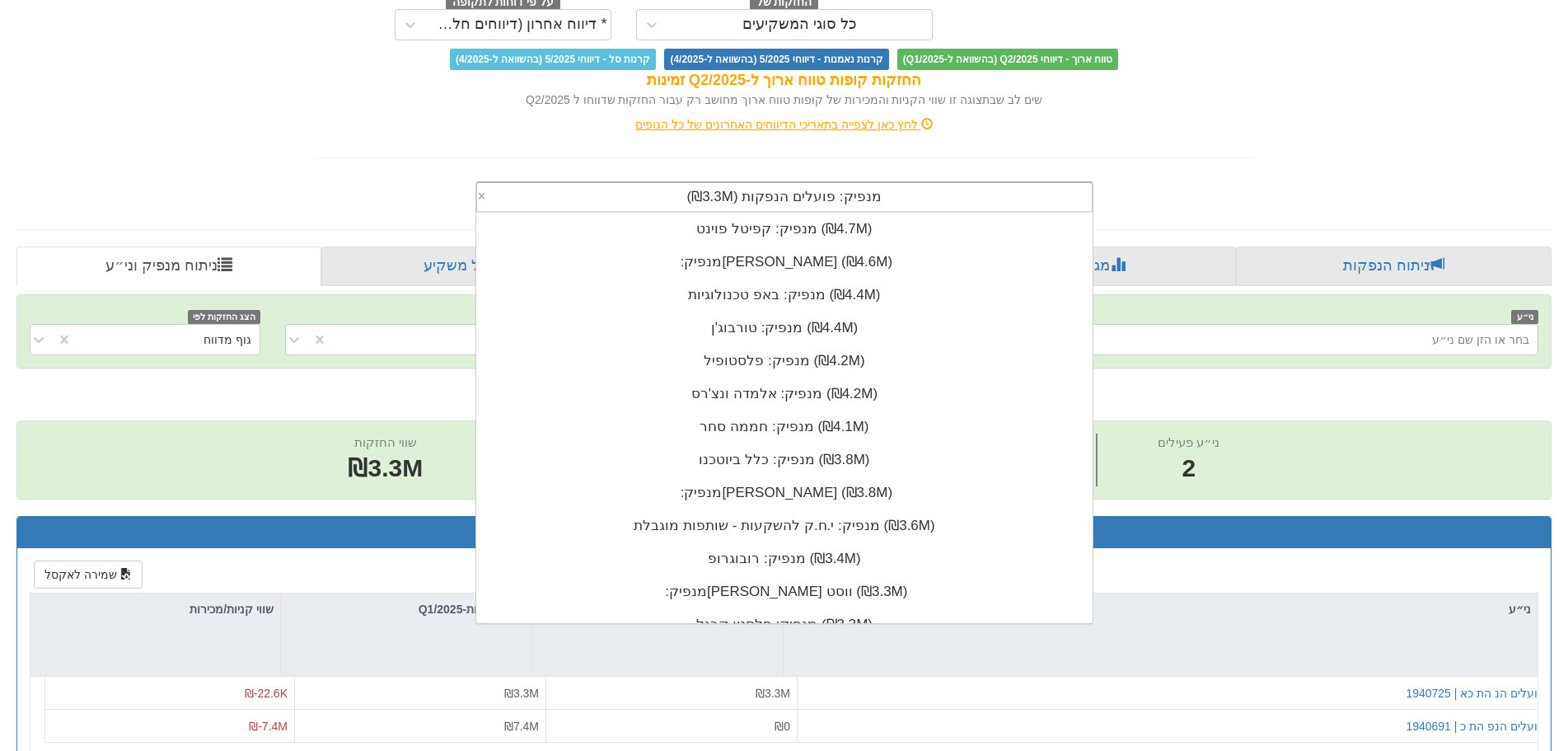
drag, startPoint x: 548, startPoint y: 200, endPoint x: 979, endPoint y: 193, distance: 431.1
click at [979, 193] on div "מנפיק: ‏פועלים הנפקות ‎(₪3.3M)‎" at bounding box center [784, 197] width 614 height 28
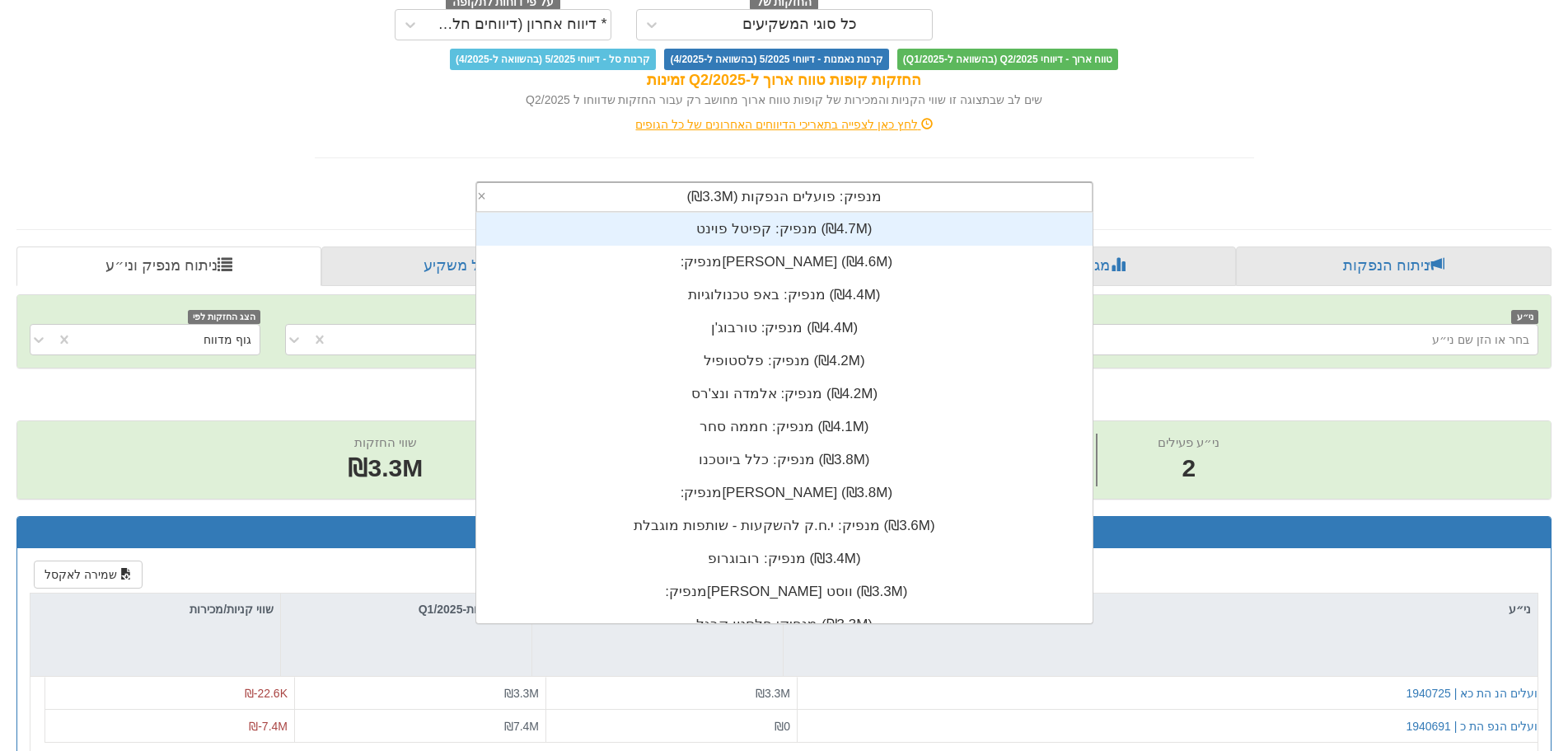
click at [904, 213] on div "מנפיק: ‏קפיטל פוינט ‎(₪4.7M)‎" at bounding box center [784, 229] width 616 height 33
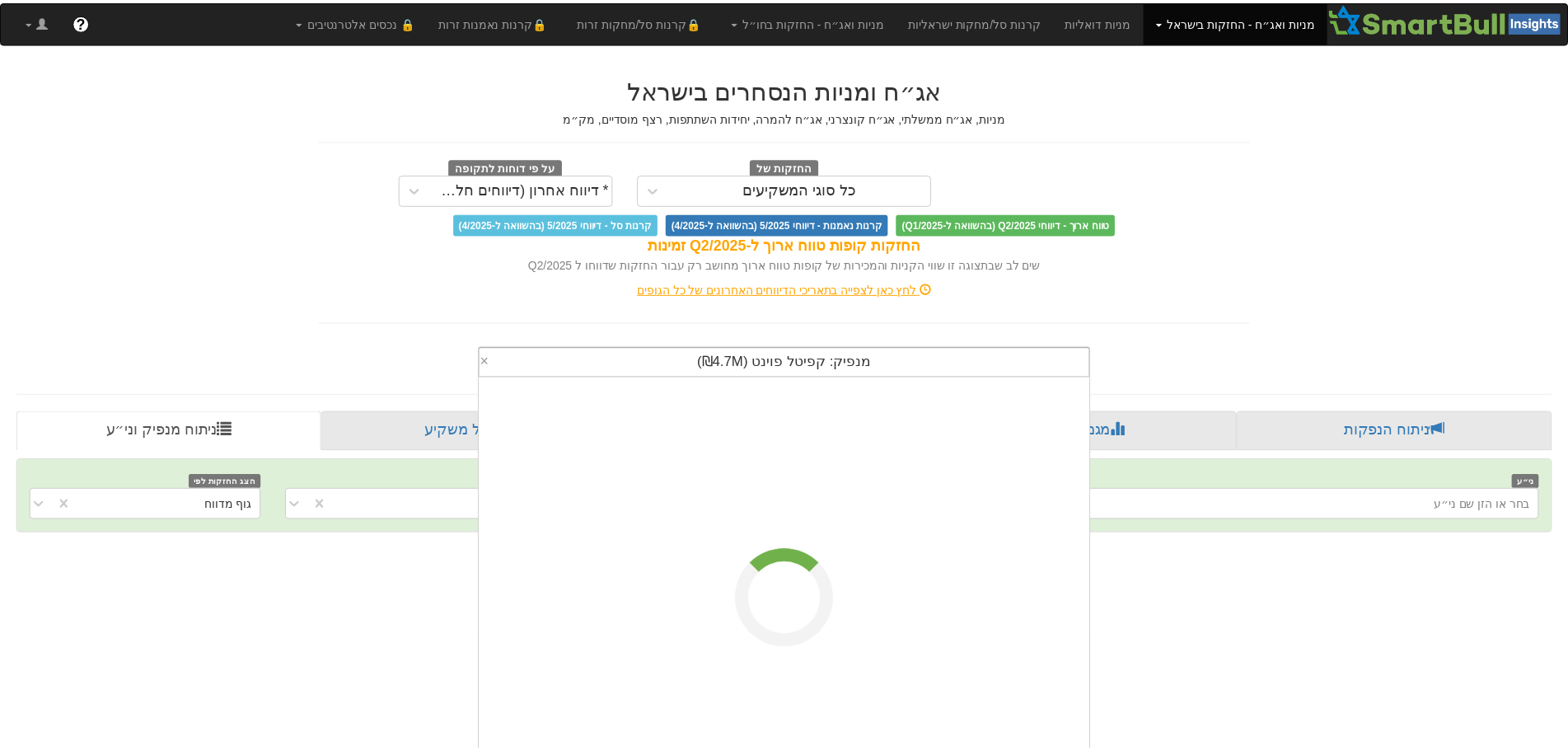
scroll to position [36, 0]
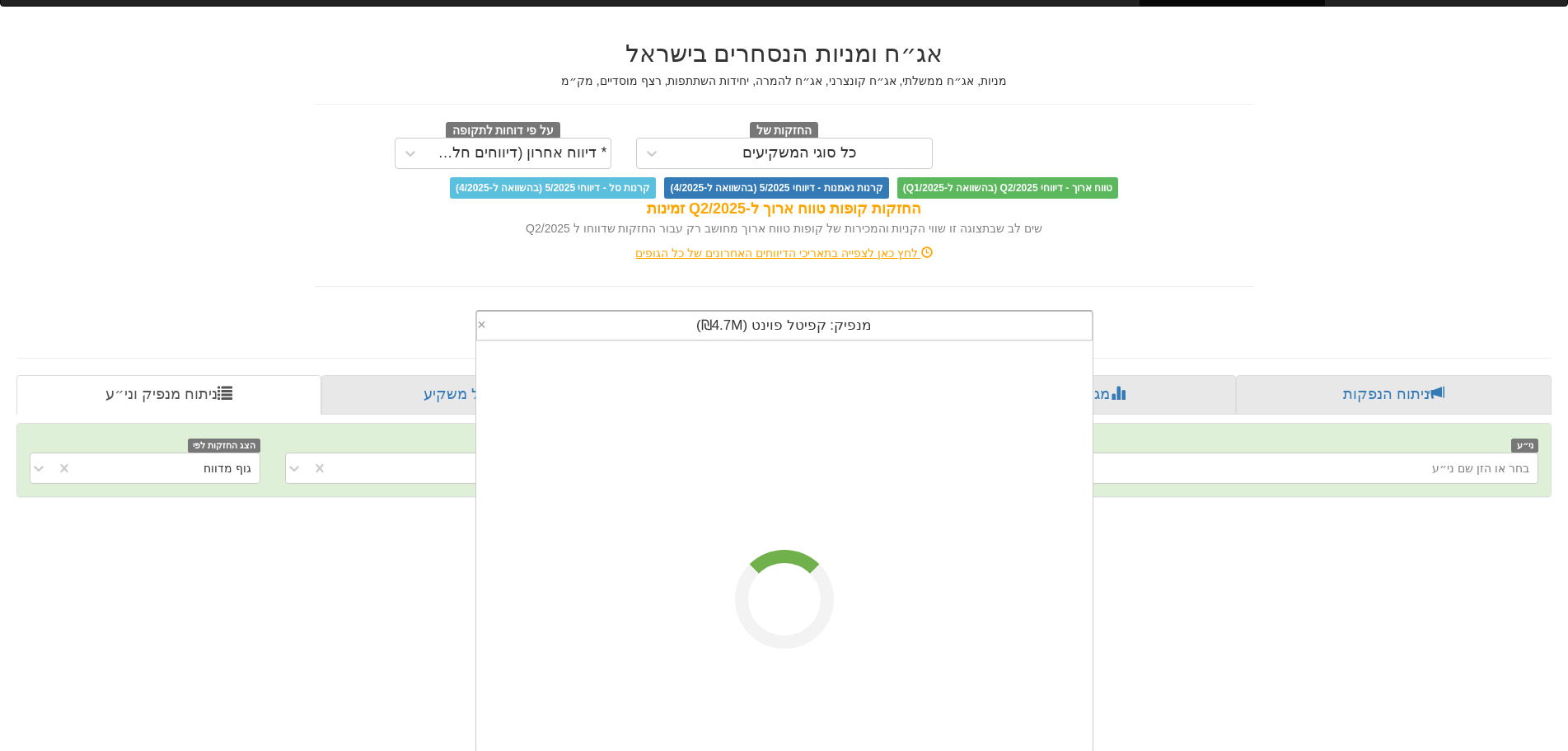
click at [897, 324] on div "מנפיק: ‏קפיטל פוינט ‎(₪4.7M)‎" at bounding box center [784, 325] width 614 height 28
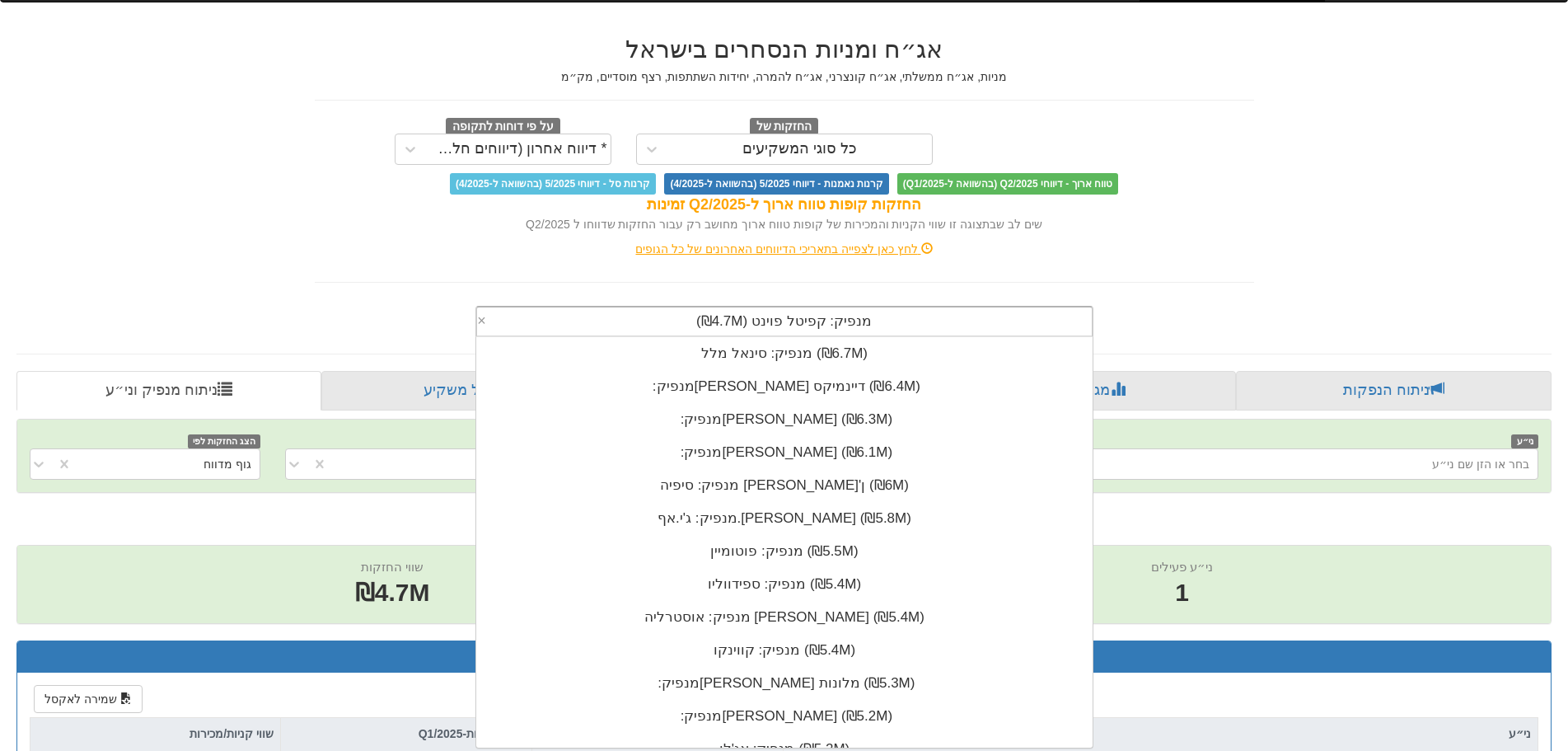
scroll to position [15, 0]
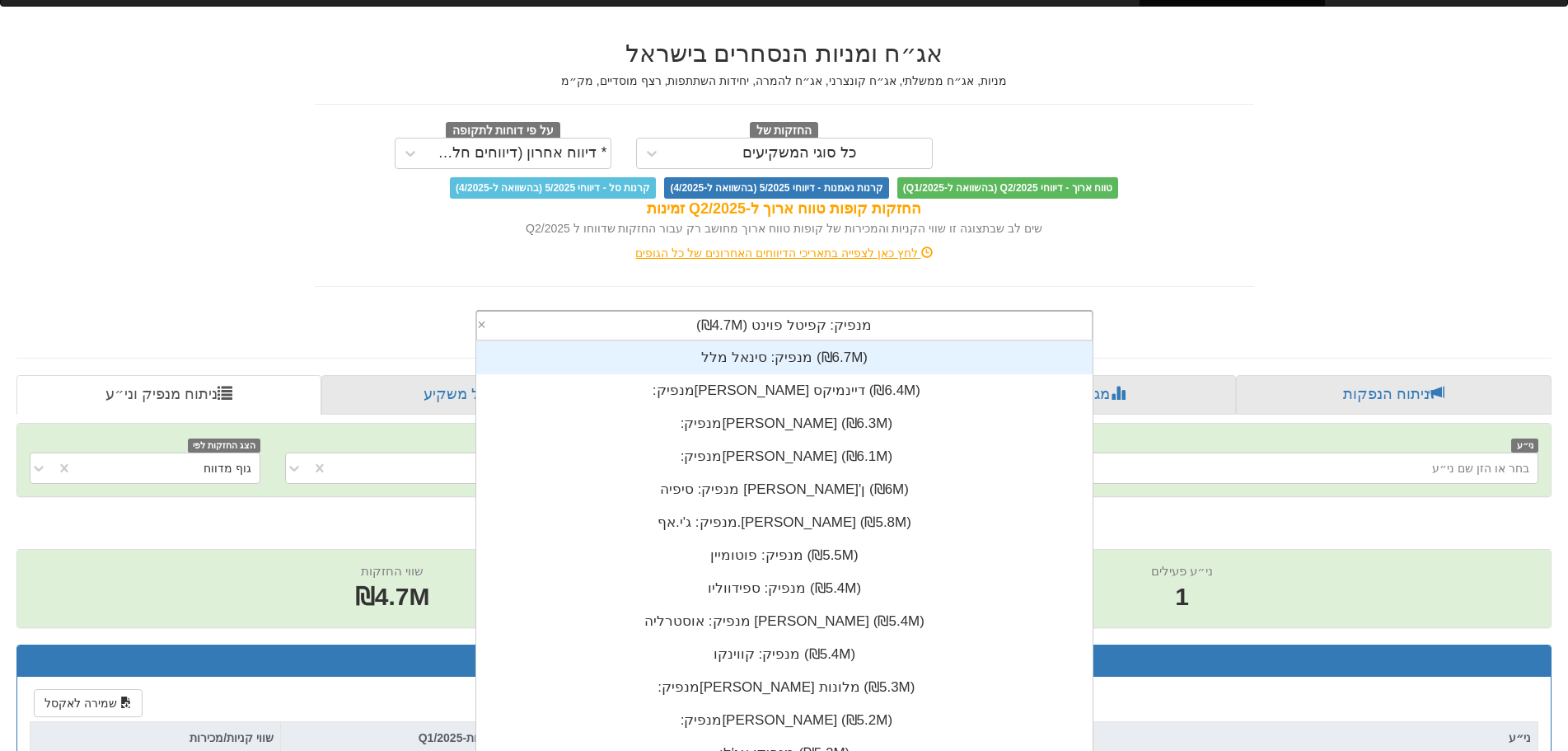
click at [1241, 295] on div "אג״ח ומניות הנסחרים בישראל מניות, אג״ח ממשלתי, אג״ח קונצרני, אג״ח להמרה, יחידות…" at bounding box center [784, 182] width 964 height 318
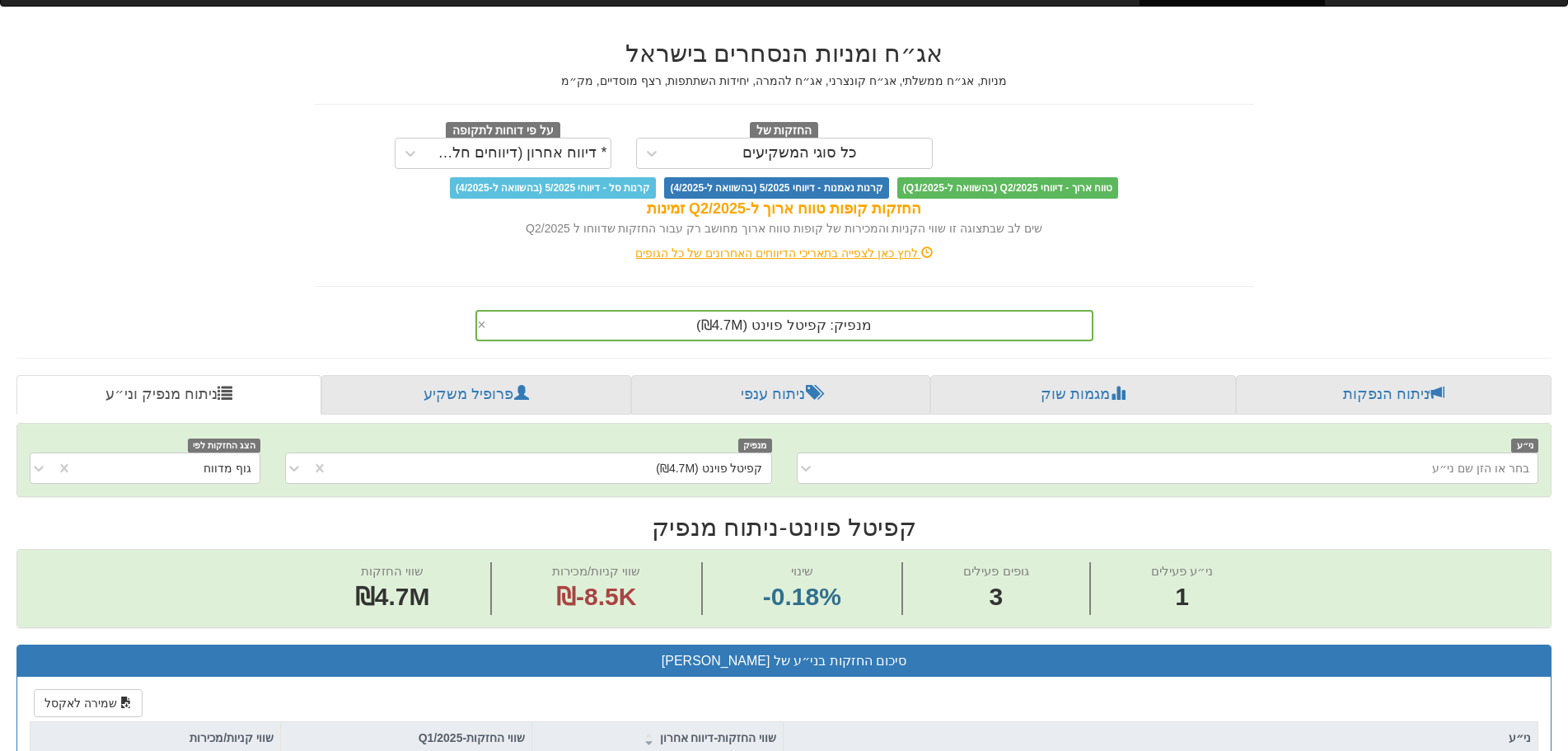
scroll to position [1, 0]
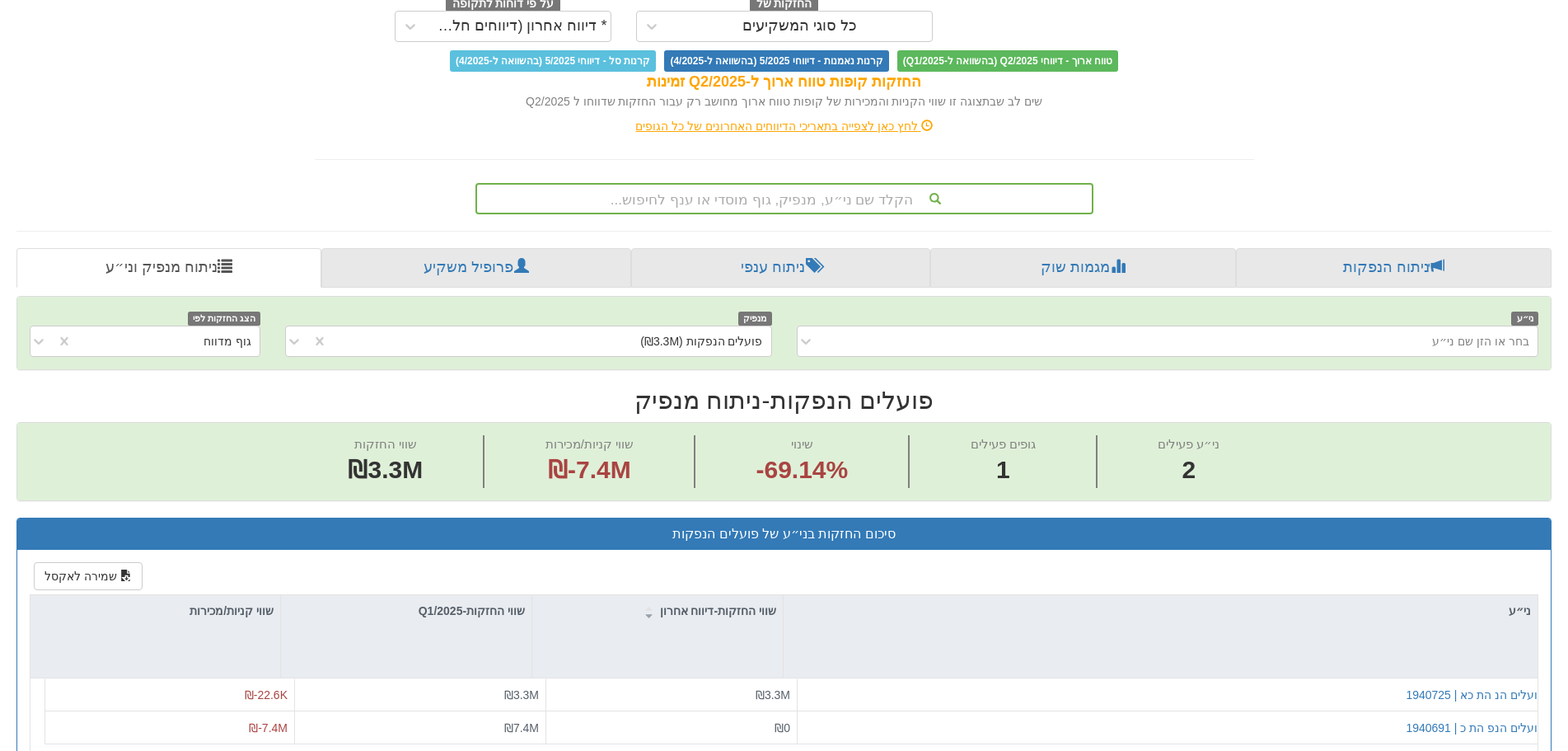
scroll to position [164, 0]
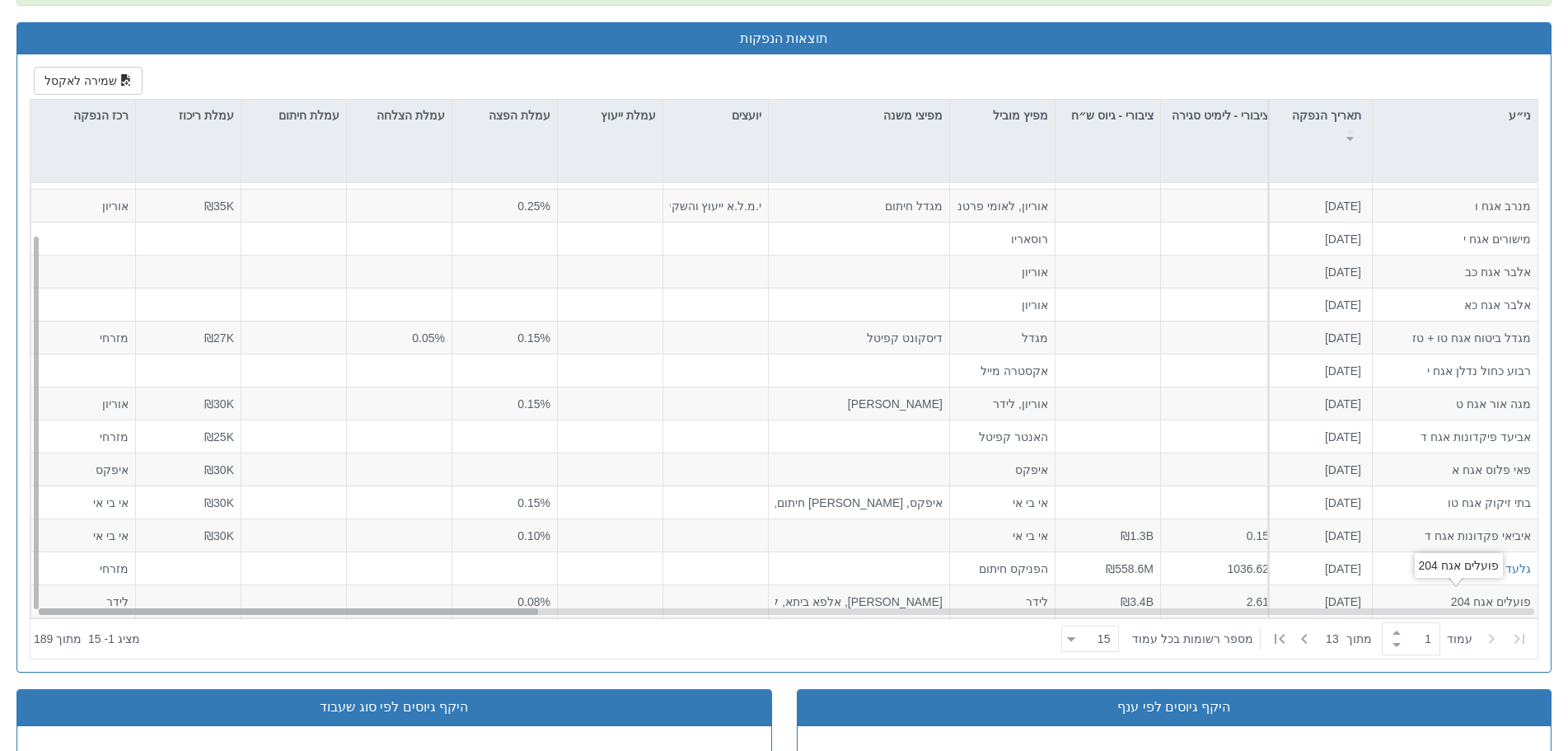
scroll to position [821, 0]
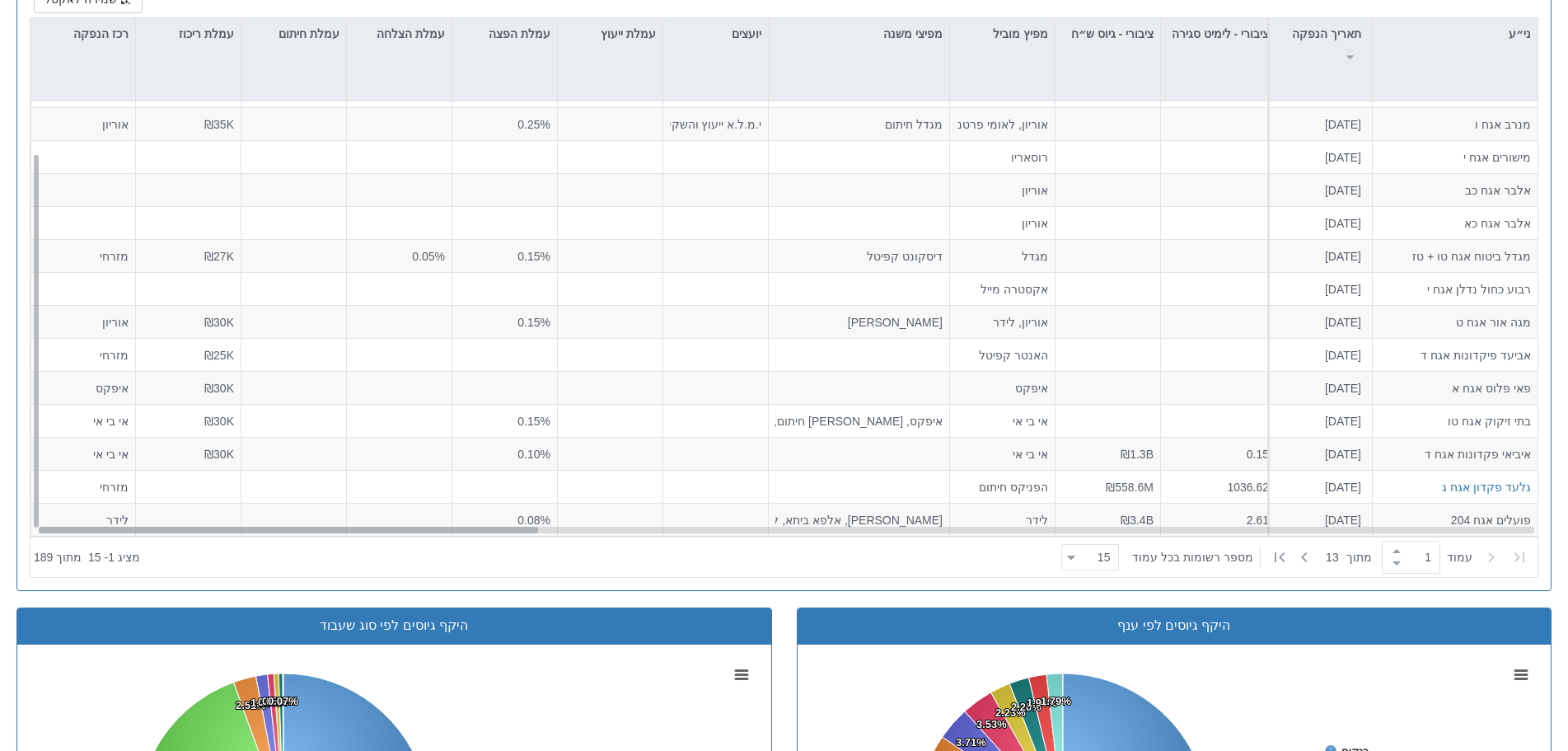
click at [64, 527] on div at bounding box center [288, 529] width 499 height 6
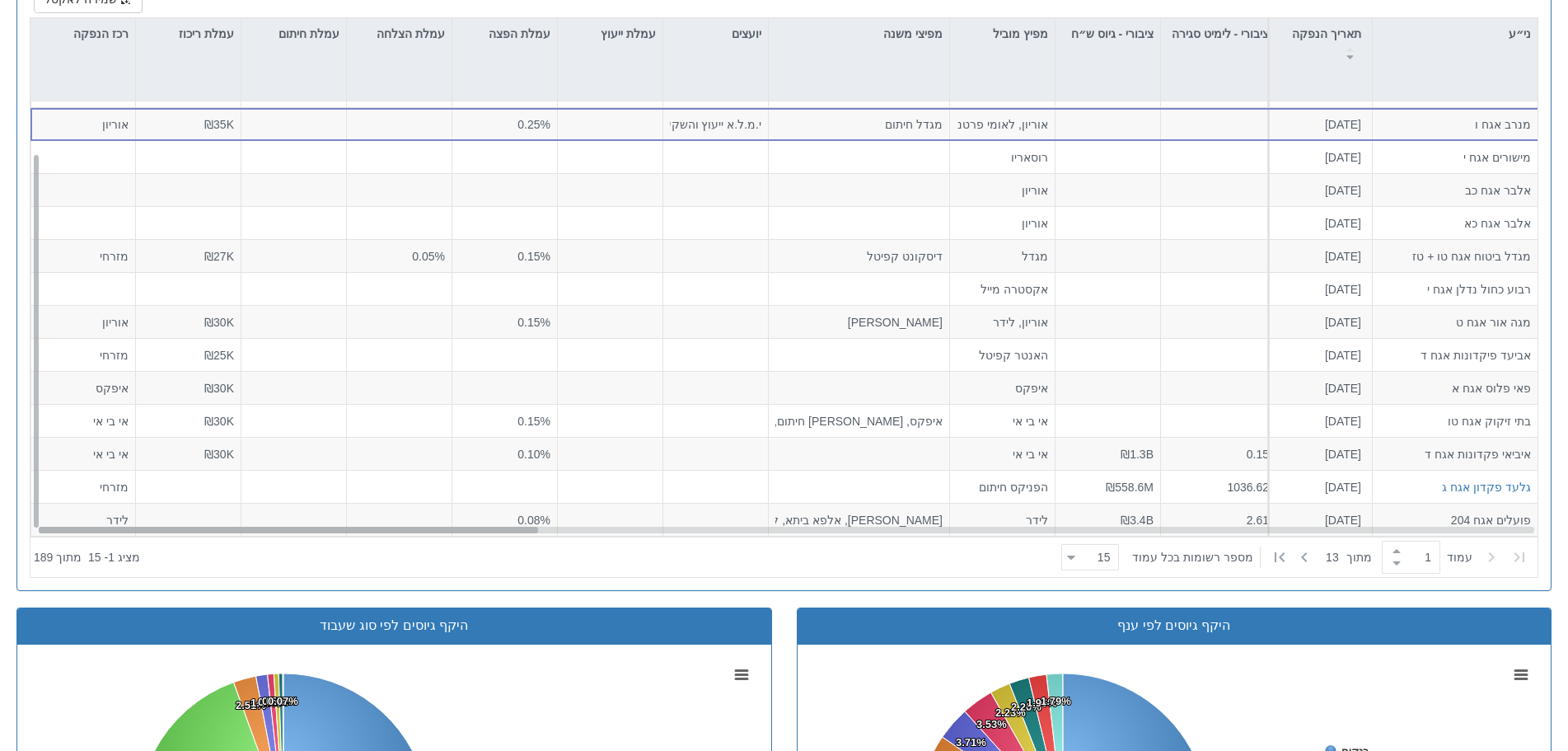
click at [64, 527] on div at bounding box center [288, 529] width 499 height 6
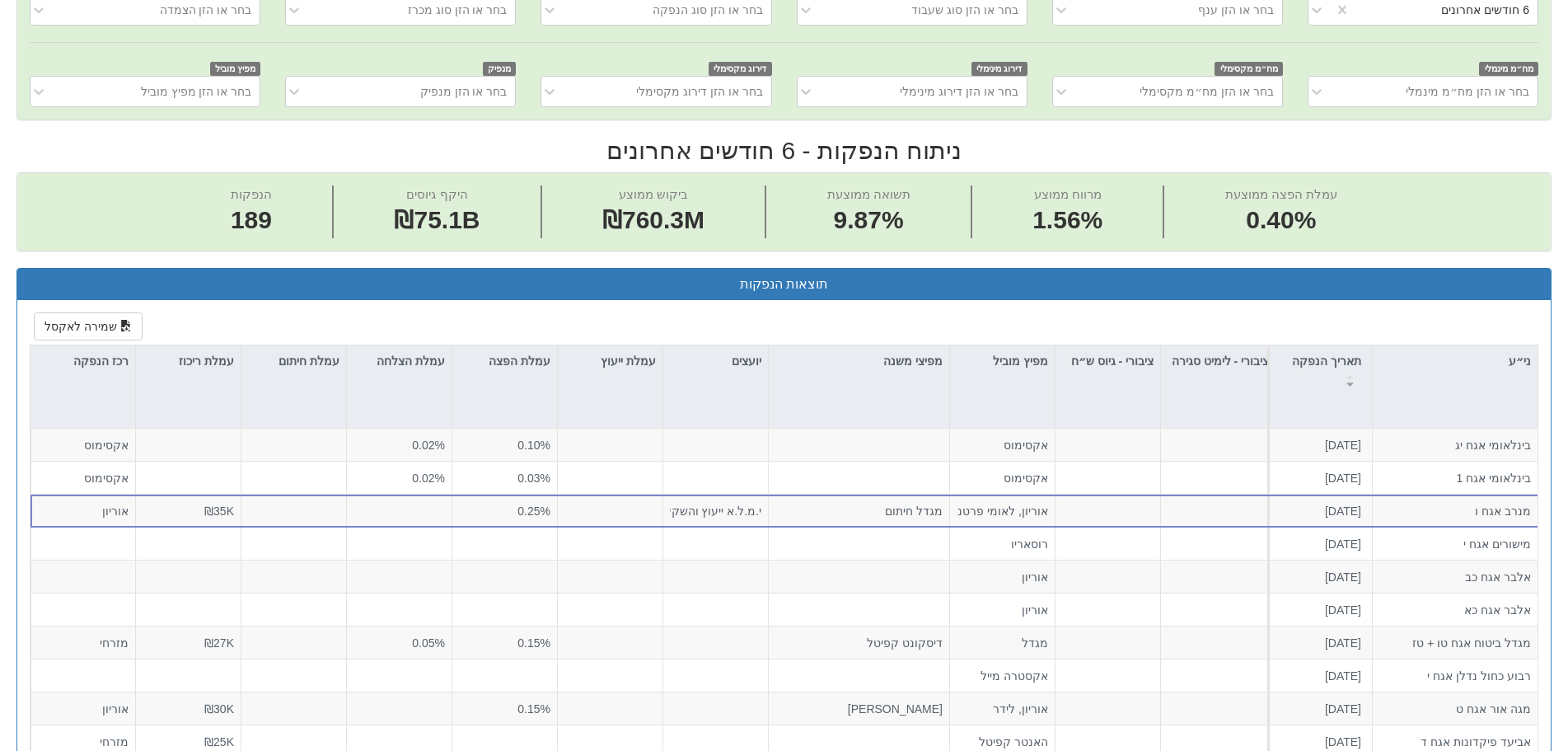
scroll to position [492, 0]
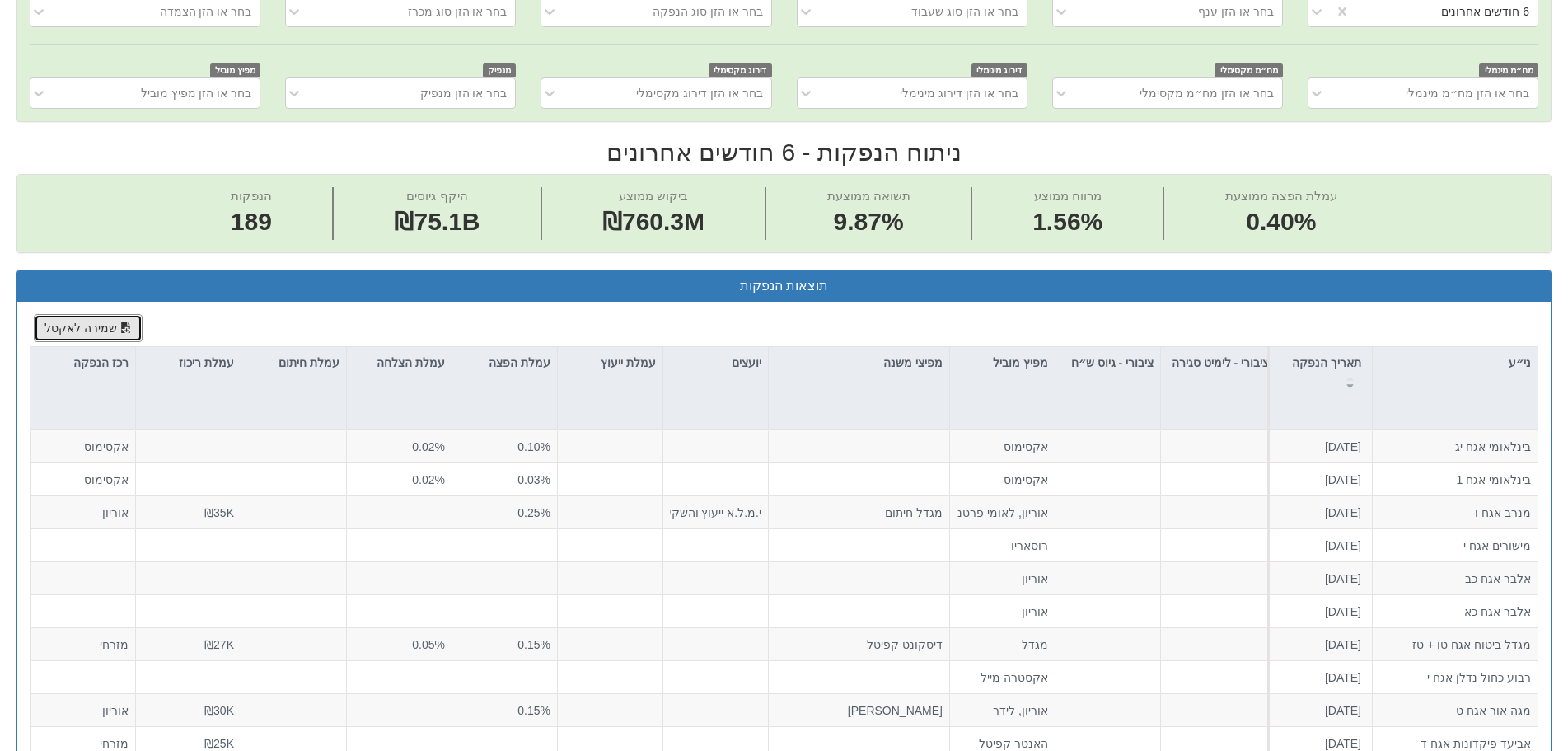
click at [91, 326] on button "שמירה לאקסל" at bounding box center [88, 328] width 109 height 28
